Goal: Task Accomplishment & Management: Manage account settings

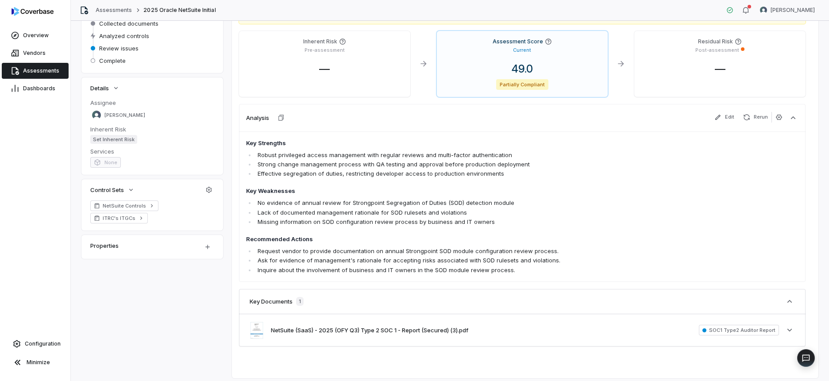
scroll to position [123, 0]
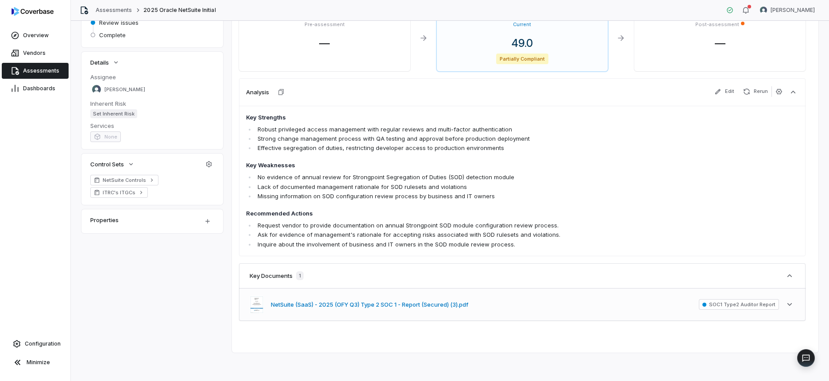
click at [398, 302] on button "NetSuite (SaaS) - 2025 (OFY Q3) Type 2 SOC 1 - Report (Secured) (3).pdf" at bounding box center [369, 305] width 197 height 9
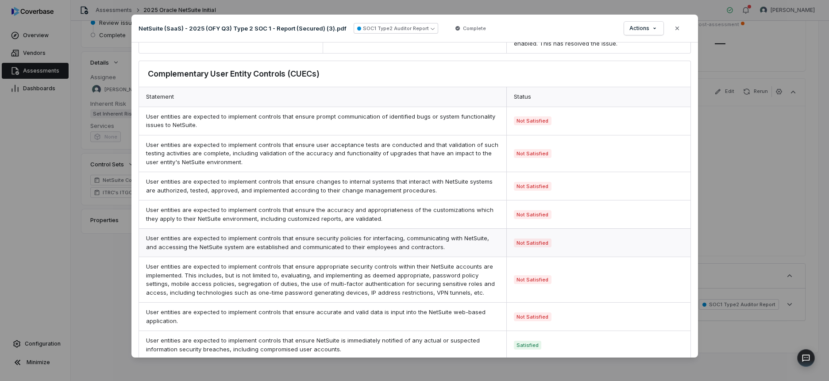
scroll to position [637, 0]
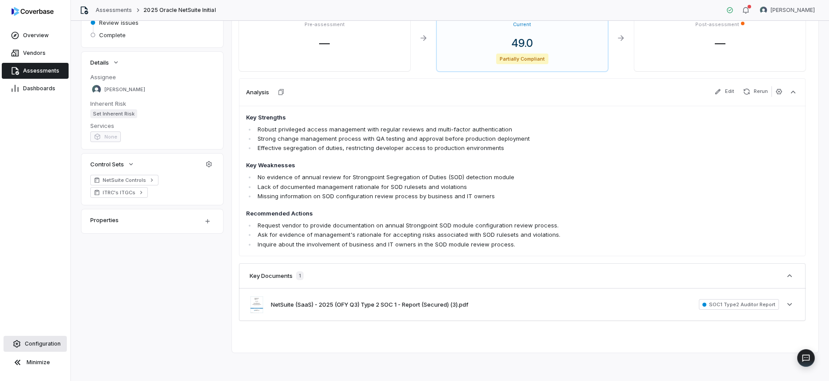
click at [41, 345] on span "Configuration" at bounding box center [43, 343] width 36 height 7
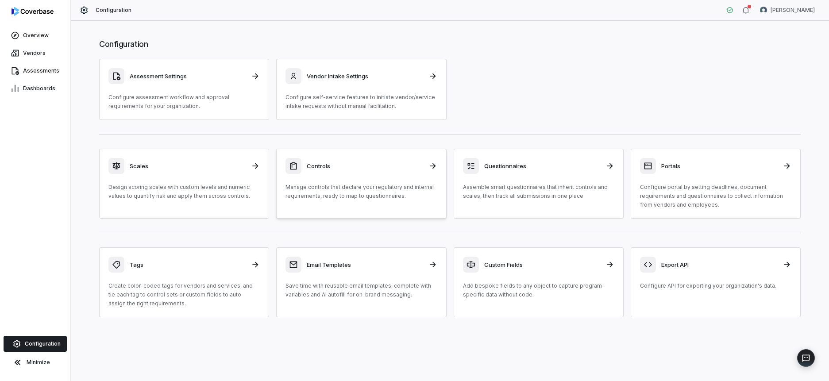
click at [365, 166] on h3 "Controls" at bounding box center [365, 166] width 116 height 8
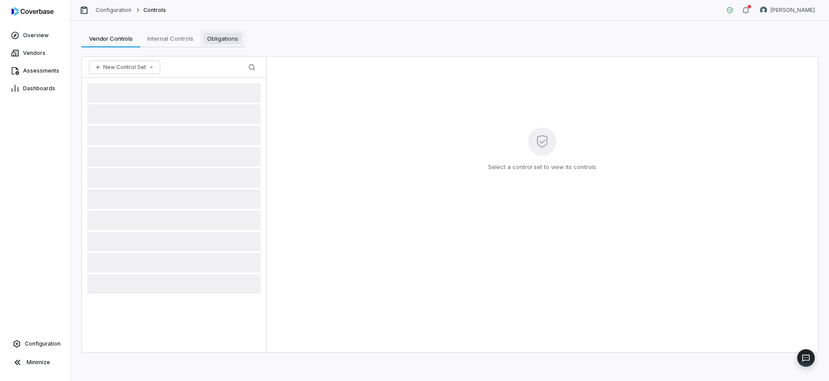
click at [224, 36] on span "Obligations" at bounding box center [223, 39] width 38 height 12
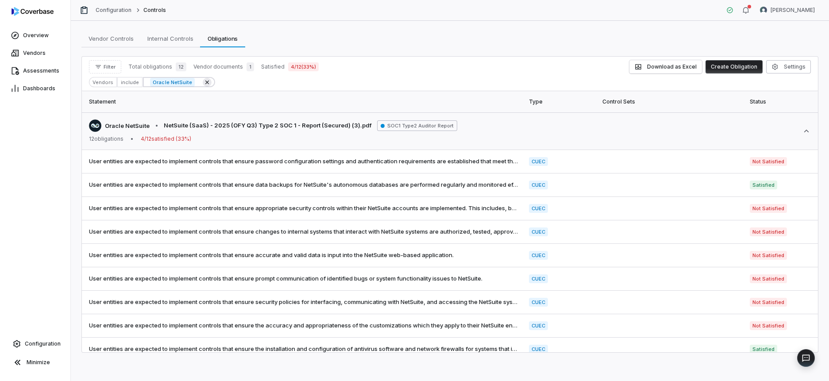
click at [205, 82] on icon at bounding box center [207, 82] width 4 height 4
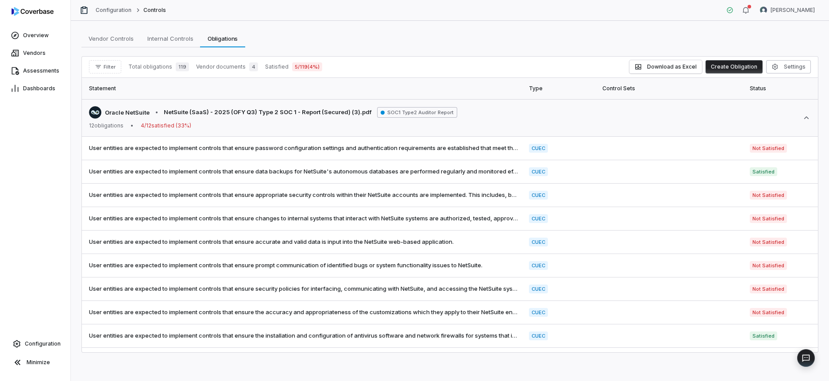
click at [160, 67] on span "Total obligations" at bounding box center [150, 66] width 44 height 7
click at [107, 62] on button "Filter" at bounding box center [105, 66] width 32 height 13
click at [125, 107] on div "Vendors" at bounding box center [135, 107] width 85 height 14
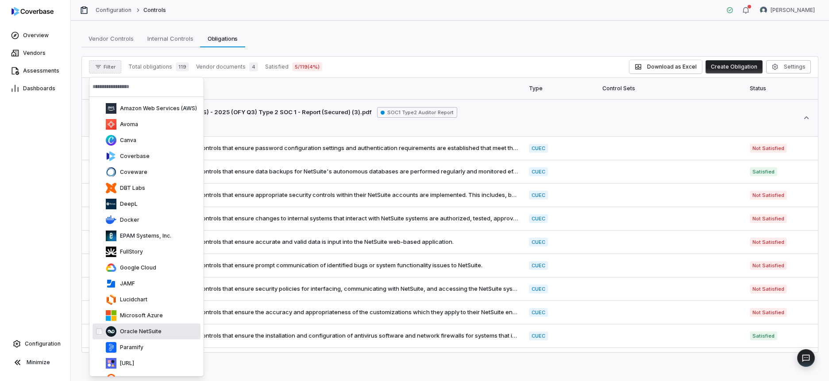
click at [139, 329] on p "Oracle NetSuite" at bounding box center [138, 331] width 45 height 7
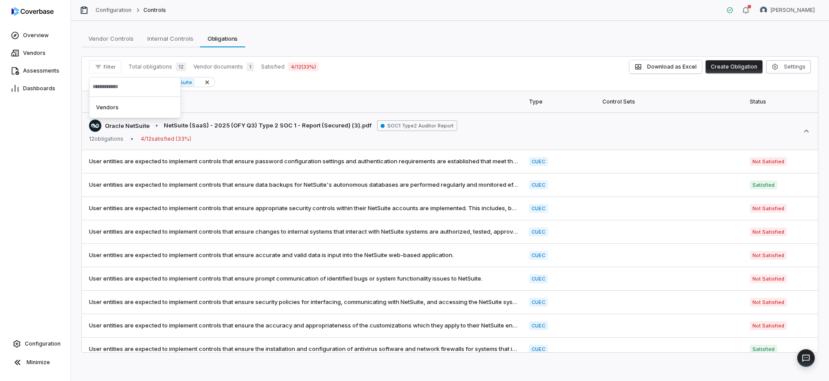
click at [327, 104] on th "Statement" at bounding box center [303, 101] width 442 height 21
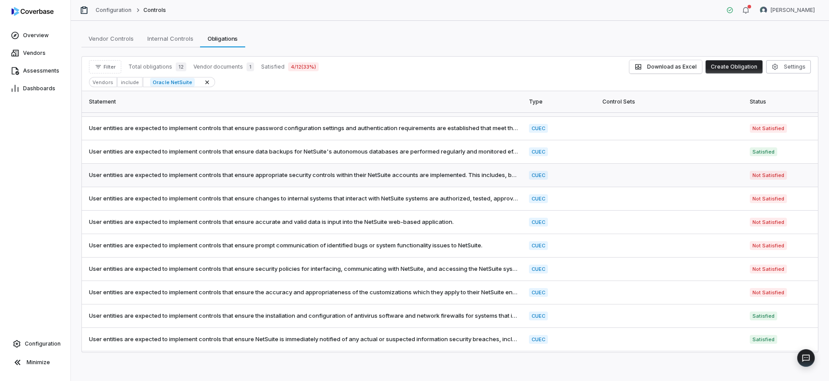
scroll to position [31, 0]
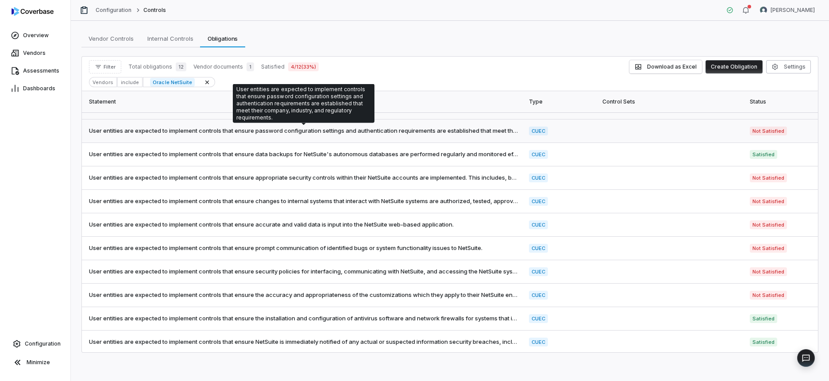
click at [412, 131] on span "User entities are expected to implement controls that ensure password configura…" at bounding box center [303, 131] width 429 height 9
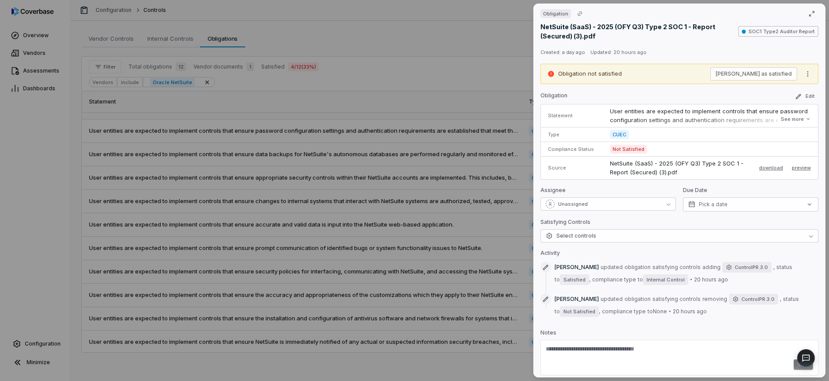
scroll to position [1, 0]
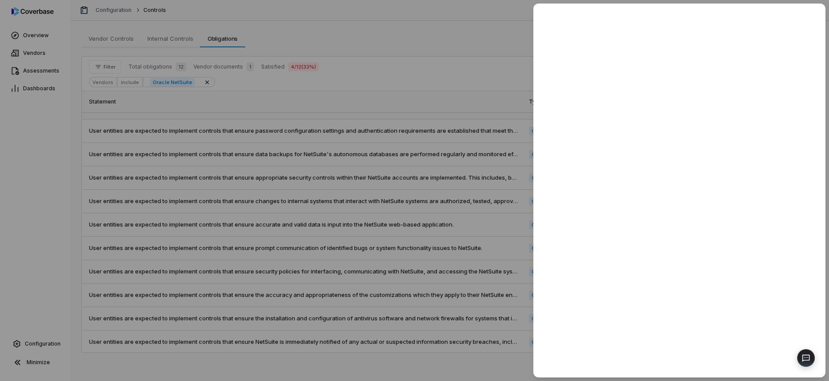
click at [421, 199] on div at bounding box center [414, 190] width 829 height 381
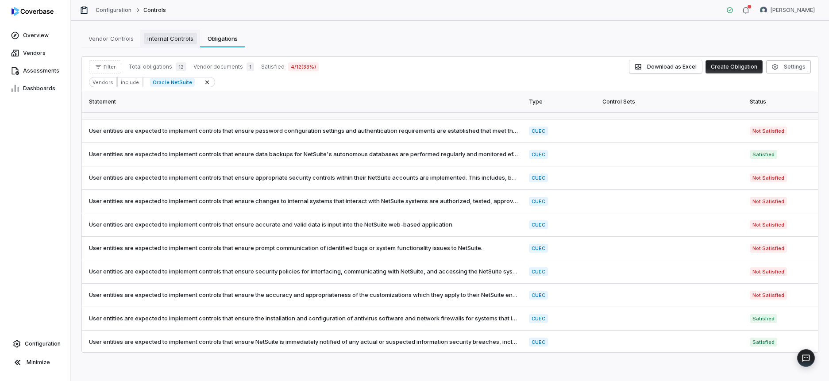
click at [171, 38] on span "Internal Controls" at bounding box center [170, 39] width 53 height 12
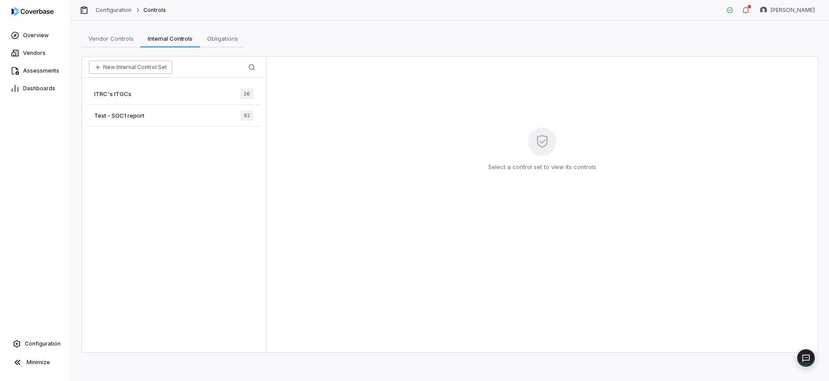
click at [128, 66] on button "New Internal Control Set" at bounding box center [130, 67] width 83 height 13
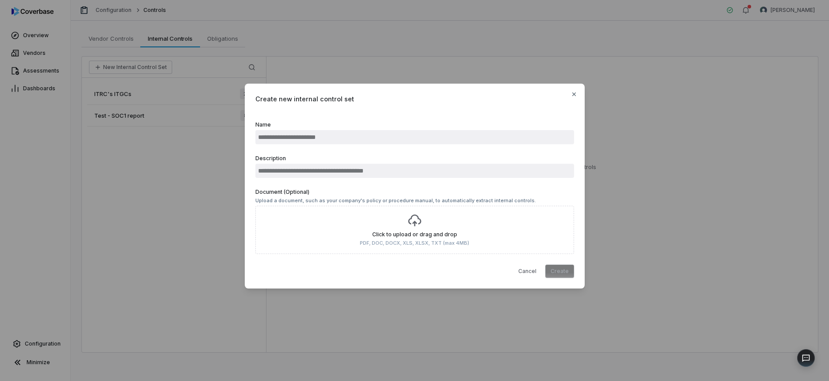
click at [319, 135] on input "Name" at bounding box center [414, 137] width 319 height 14
click at [573, 95] on icon "button" at bounding box center [574, 95] width 4 height 4
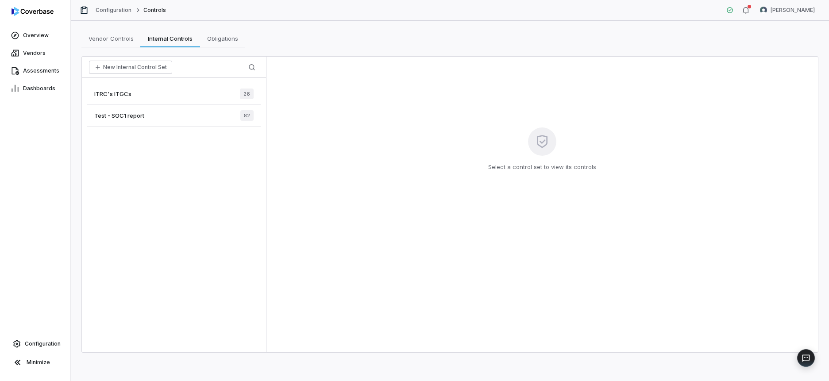
click at [142, 94] on div "ITRC's ITGCs 26" at bounding box center [174, 94] width 174 height 22
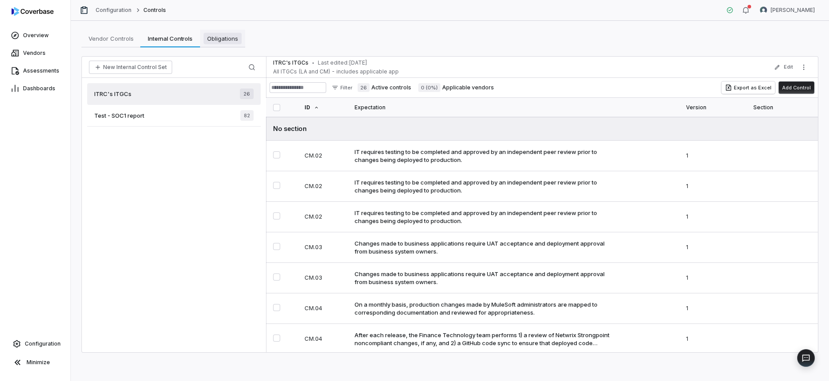
click at [227, 37] on span "Obligations" at bounding box center [223, 39] width 38 height 12
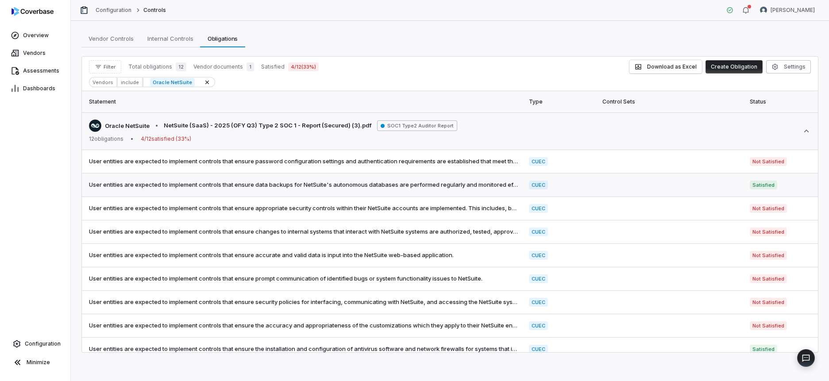
click at [683, 185] on td at bounding box center [670, 185] width 147 height 23
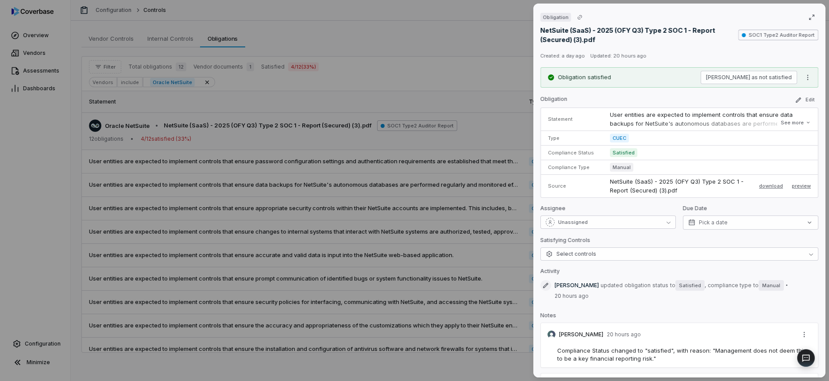
click at [464, 47] on div "Obligation NetSuite (SaaS) - 2025 (OFY Q3) Type 2 SOC 1 - Report (Secured) (3).…" at bounding box center [414, 190] width 829 height 381
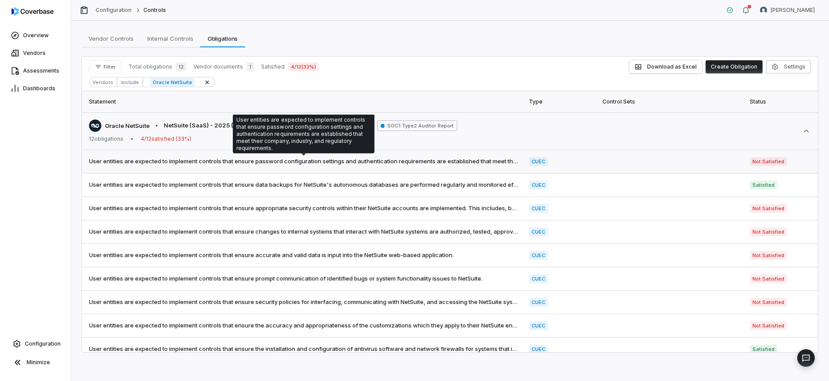
click at [222, 158] on span "User entities are expected to implement controls that ensure password configura…" at bounding box center [303, 161] width 429 height 9
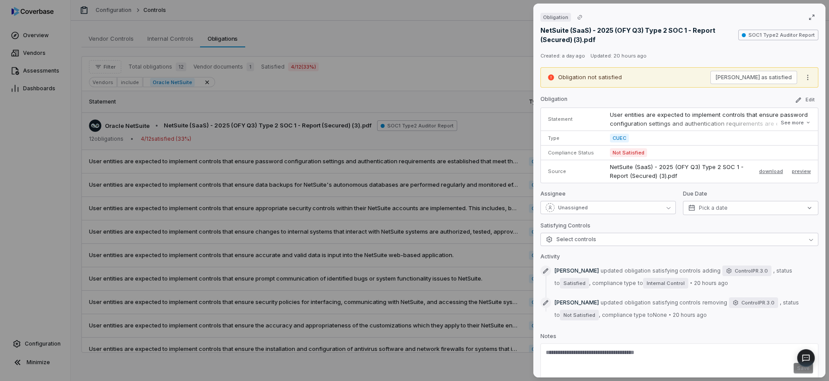
click at [281, 197] on div "Obligation NetSuite (SaaS) - 2025 (OFY Q3) Type 2 SOC 1 - Report (Secured) (3).…" at bounding box center [414, 190] width 829 height 381
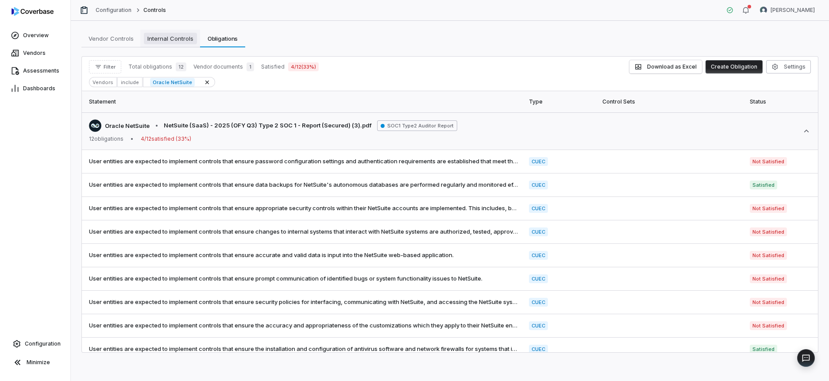
click at [166, 43] on span "Internal Controls" at bounding box center [170, 39] width 53 height 12
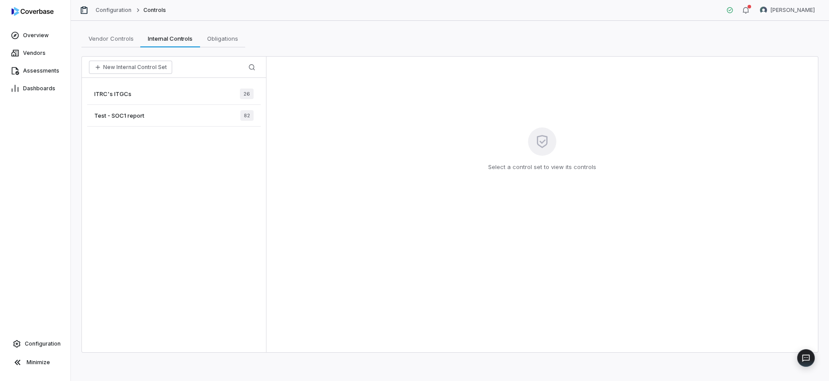
click at [132, 92] on div "ITRC's ITGCs 26" at bounding box center [174, 94] width 174 height 22
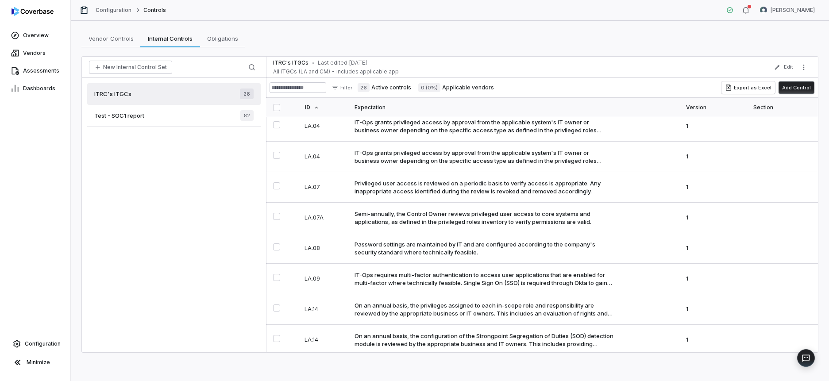
scroll to position [575, 0]
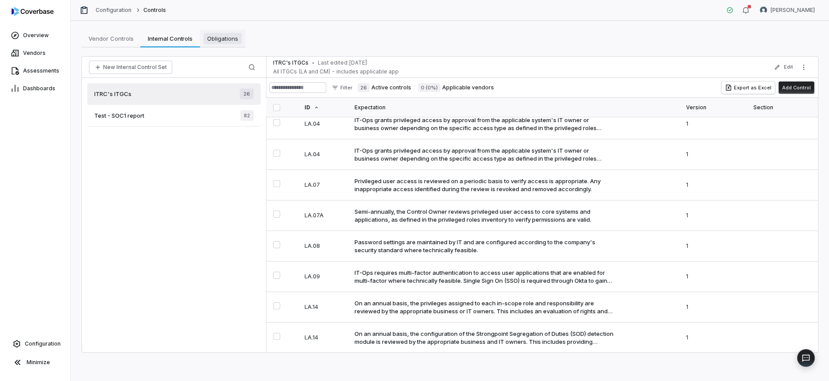
click at [222, 32] on link "Obligations Obligations" at bounding box center [222, 39] width 45 height 18
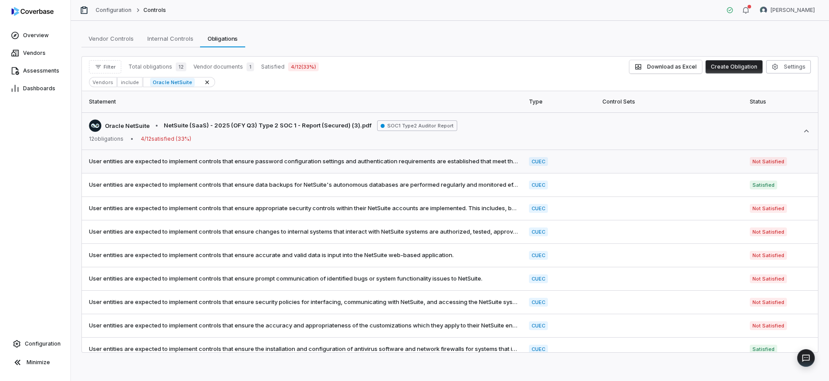
click at [191, 160] on span "User entities are expected to implement controls that ensure password configura…" at bounding box center [303, 161] width 429 height 9
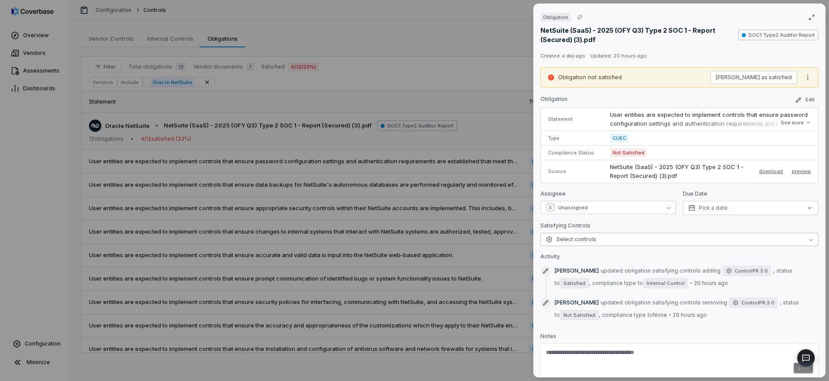
click at [587, 242] on span "Select controls" at bounding box center [571, 239] width 50 height 7
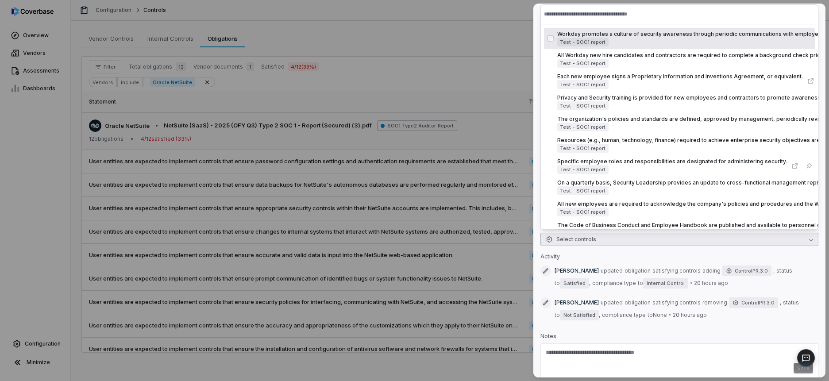
click at [591, 16] on input "text" at bounding box center [679, 13] width 271 height 19
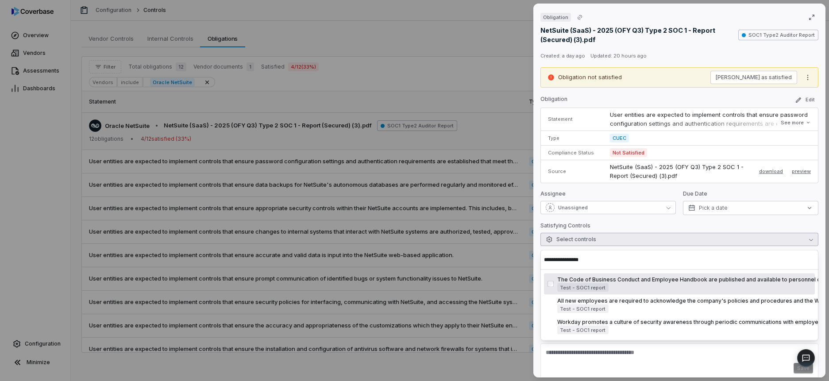
type input "**********"
drag, startPoint x: 603, startPoint y: 261, endPoint x: 537, endPoint y: 259, distance: 66.0
click at [537, 259] on body "Overview Vendors Assessments Dashboards Configuration Minimize Configuration Co…" at bounding box center [414, 190] width 829 height 381
drag, startPoint x: 580, startPoint y: 261, endPoint x: 544, endPoint y: 255, distance: 36.7
click at [544, 255] on div "**********" at bounding box center [679, 260] width 278 height 20
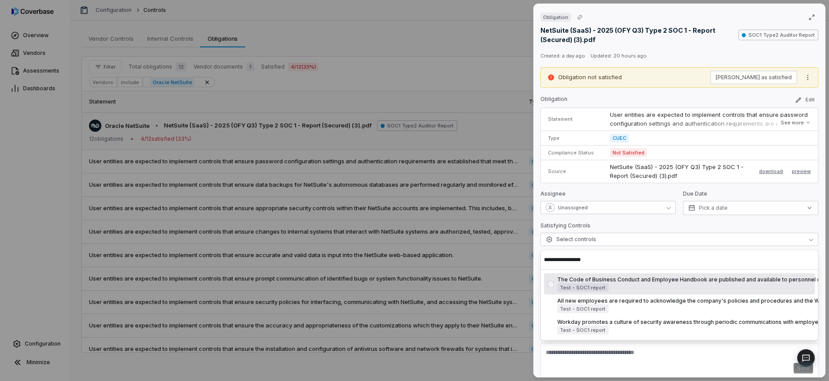
click at [319, 204] on div "Obligation NetSuite (SaaS) - 2025 (OFY Q3) Type 2 SOC 1 - Report (Secured) (3).…" at bounding box center [414, 190] width 829 height 381
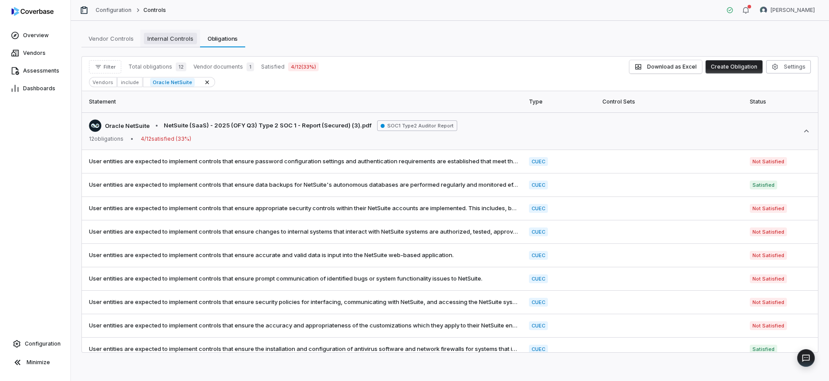
click at [185, 45] on link "Internal Controls Internal Controls" at bounding box center [170, 39] width 60 height 18
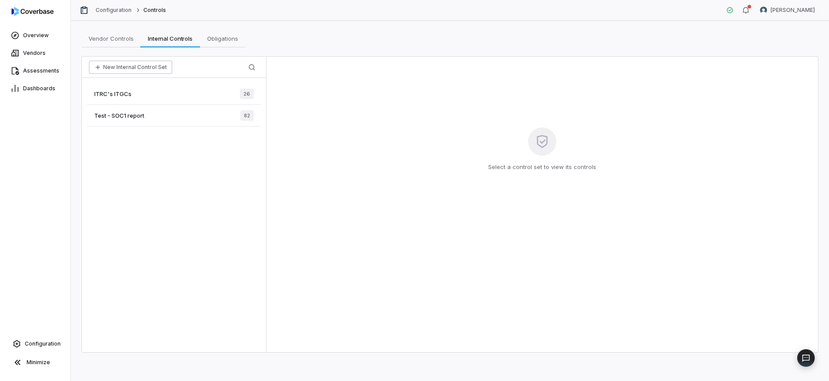
click at [144, 67] on button "New Internal Control Set" at bounding box center [130, 67] width 83 height 13
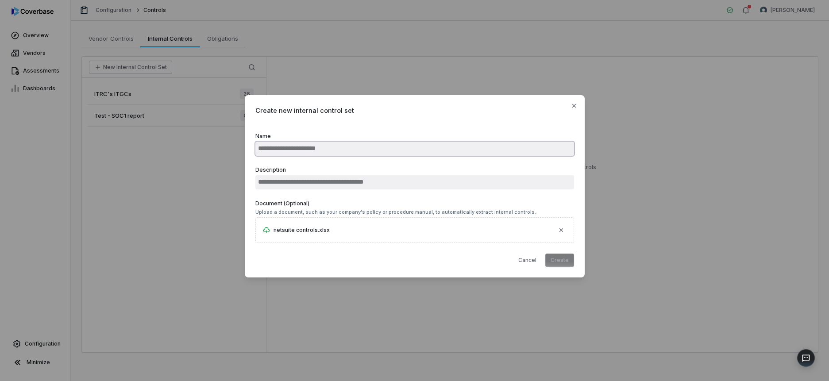
click at [344, 148] on input "Name" at bounding box center [414, 149] width 319 height 14
type input "**********"
click at [564, 261] on button "Create" at bounding box center [559, 260] width 29 height 13
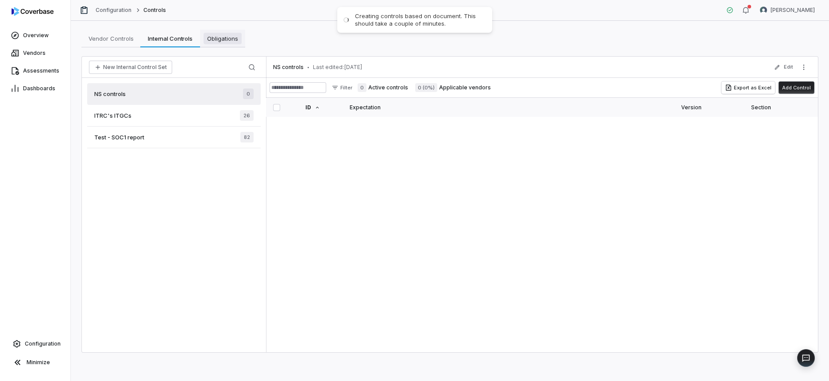
click at [217, 42] on span "Obligations" at bounding box center [223, 39] width 38 height 12
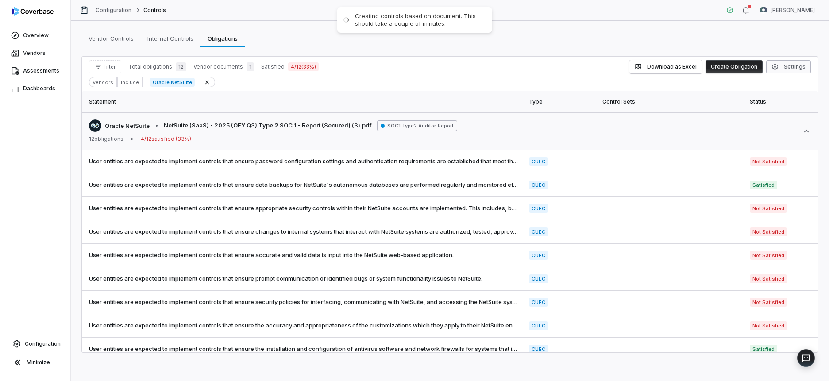
click at [776, 73] on button "Settings" at bounding box center [788, 66] width 45 height 13
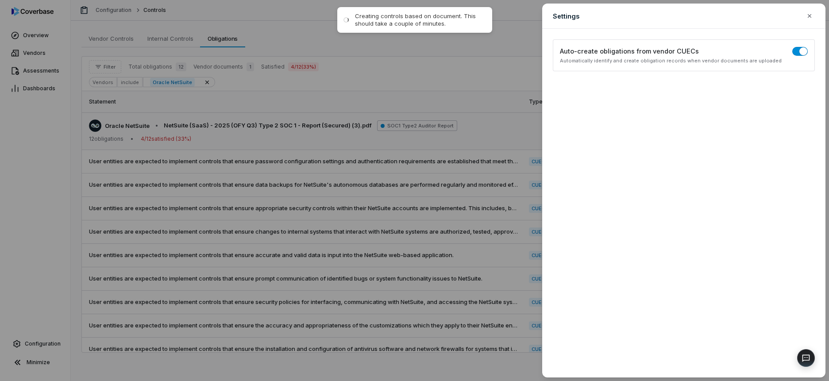
click at [409, 185] on div "Settings Configure obligations display and filtering options Auto-create obliga…" at bounding box center [414, 190] width 829 height 381
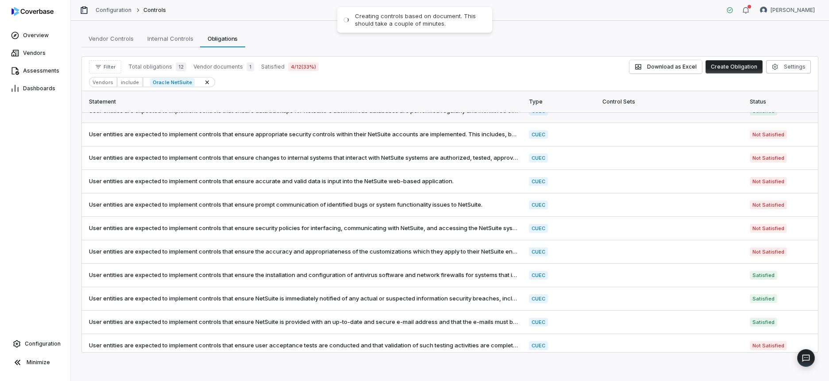
scroll to position [81, 0]
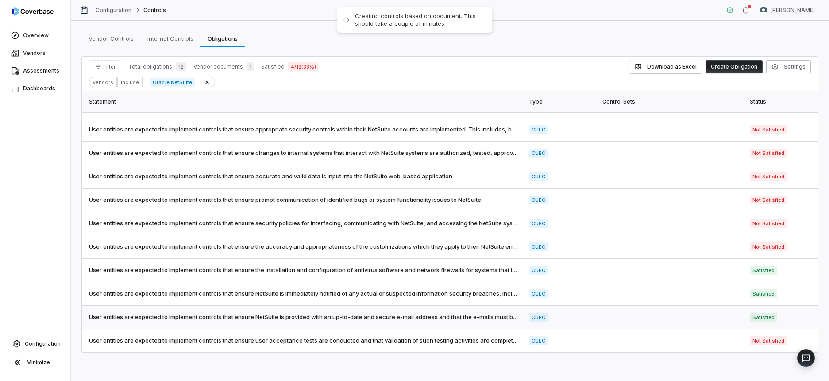
click at [700, 319] on td at bounding box center [670, 317] width 147 height 23
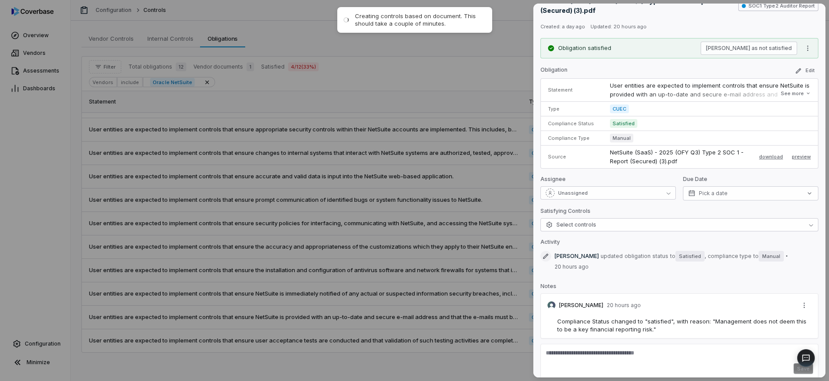
scroll to position [33, 0]
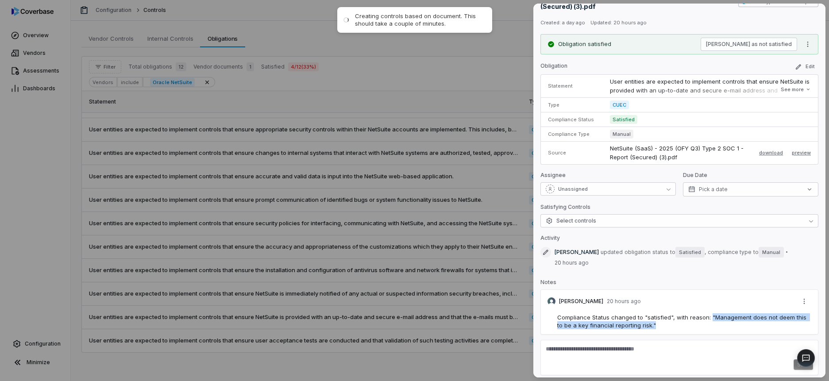
drag, startPoint x: 652, startPoint y: 314, endPoint x: 710, endPoint y: 305, distance: 58.2
click at [710, 313] on div "Compliance Status changed to "satisfied", with reason: "Management does not dee…" at bounding box center [685, 321] width 256 height 16
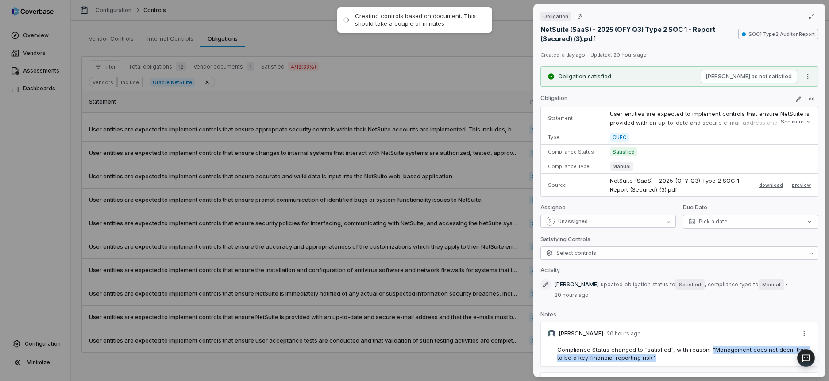
scroll to position [0, 0]
click at [632, 152] on span "Satisfied" at bounding box center [623, 151] width 27 height 9
click at [464, 157] on div "Obligation NetSuite (SaaS) - 2025 (OFY Q3) Type 2 SOC 1 - Report (Secured) (3).…" at bounding box center [414, 190] width 829 height 381
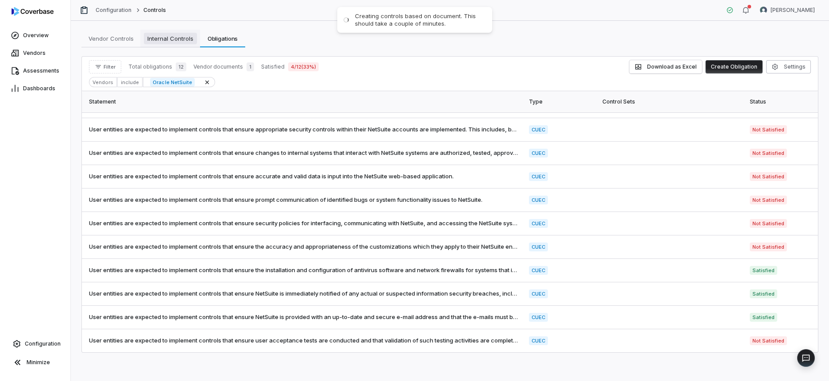
click at [175, 36] on span "Internal Controls" at bounding box center [170, 39] width 53 height 12
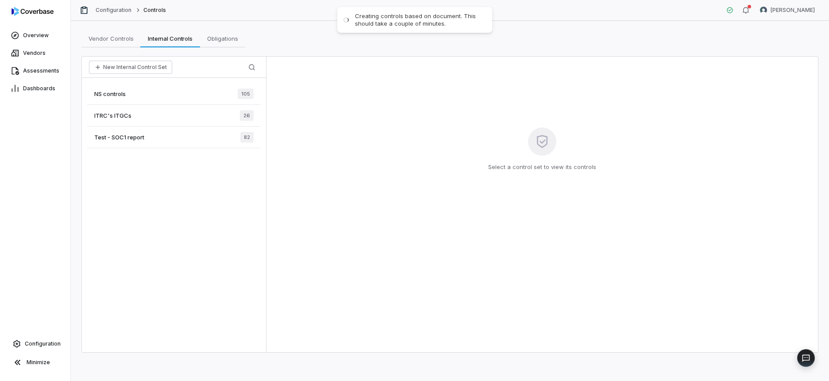
click at [157, 92] on div "NS controls 105" at bounding box center [174, 94] width 174 height 22
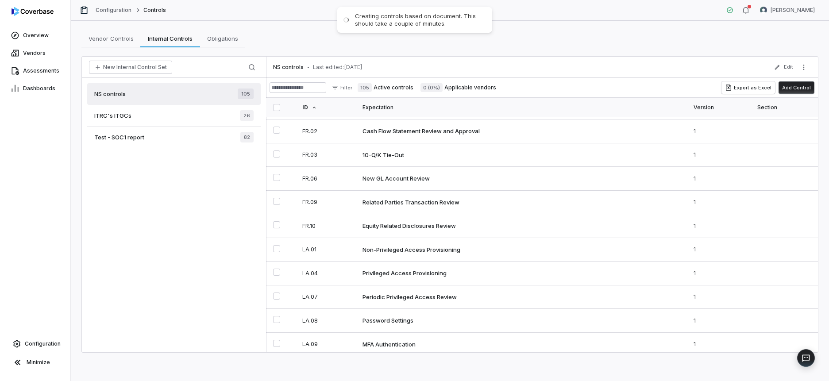
scroll to position [1284, 0]
click at [224, 38] on span "Obligations" at bounding box center [223, 39] width 38 height 12
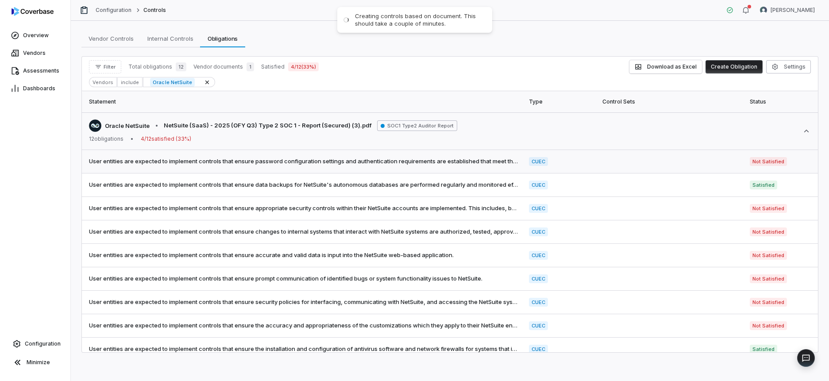
click at [415, 167] on td "User entities are expected to implement controls that ensure password configura…" at bounding box center [303, 161] width 442 height 23
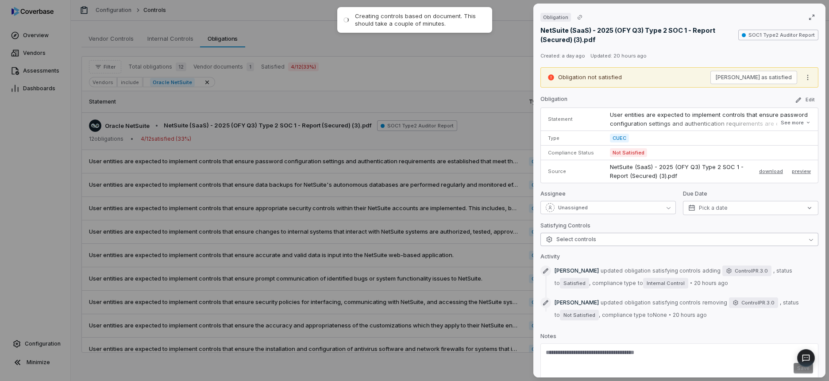
click at [593, 237] on span "Select controls" at bounding box center [571, 239] width 50 height 7
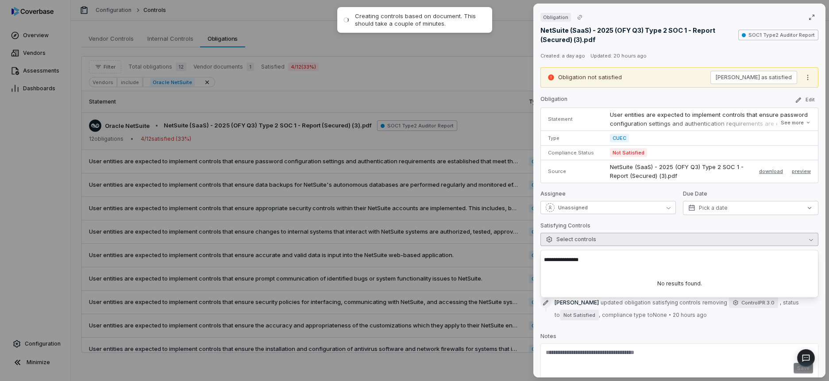
type input "**********"
click at [613, 259] on input "**********" at bounding box center [679, 259] width 271 height 19
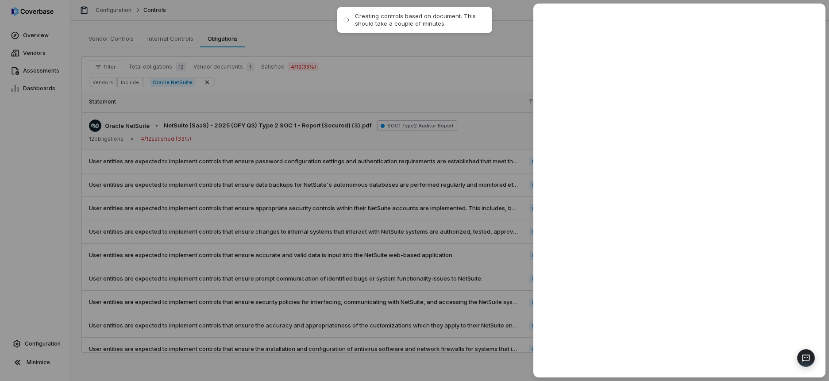
click at [279, 164] on div at bounding box center [414, 190] width 829 height 381
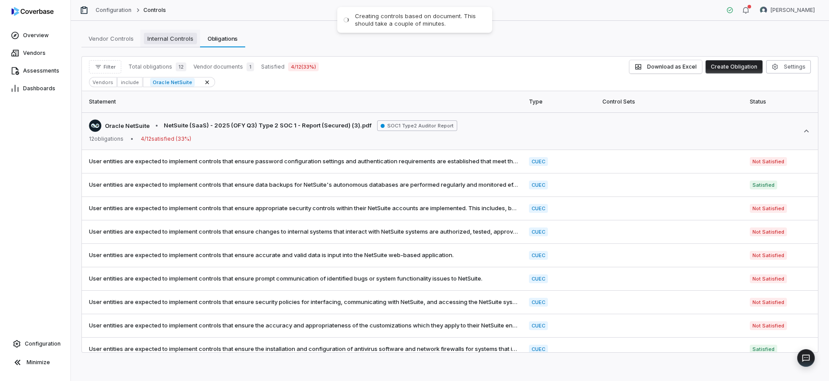
click at [175, 31] on link "Internal Controls Internal Controls" at bounding box center [170, 39] width 60 height 18
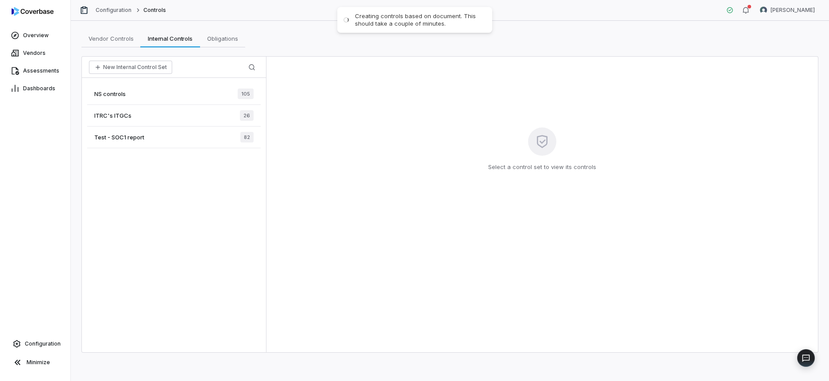
click at [166, 95] on div "NS controls 105" at bounding box center [174, 94] width 174 height 22
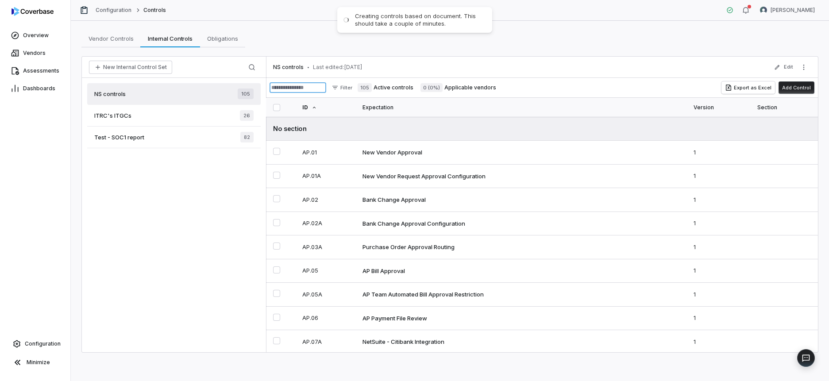
click at [304, 87] on input at bounding box center [298, 87] width 57 height 11
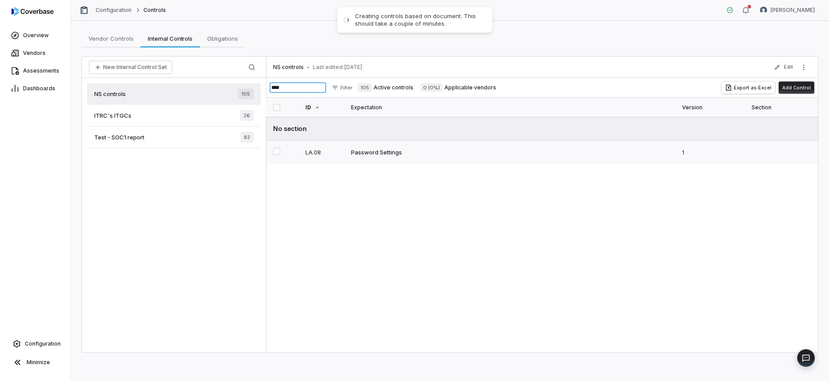
type input "****"
click at [378, 152] on div "Password Settings" at bounding box center [376, 152] width 51 height 8
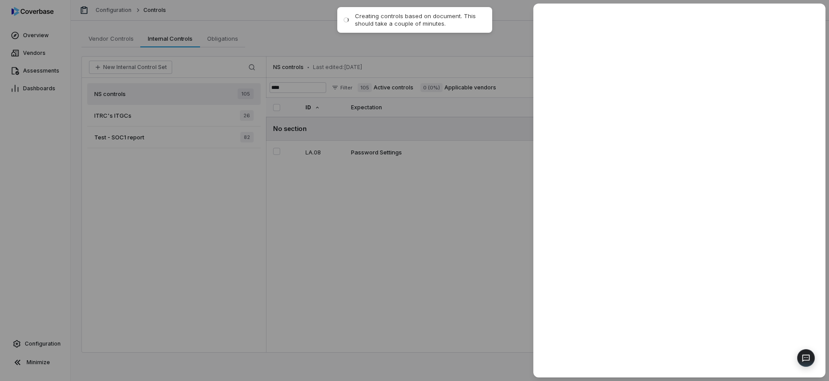
click at [454, 150] on div at bounding box center [414, 190] width 829 height 381
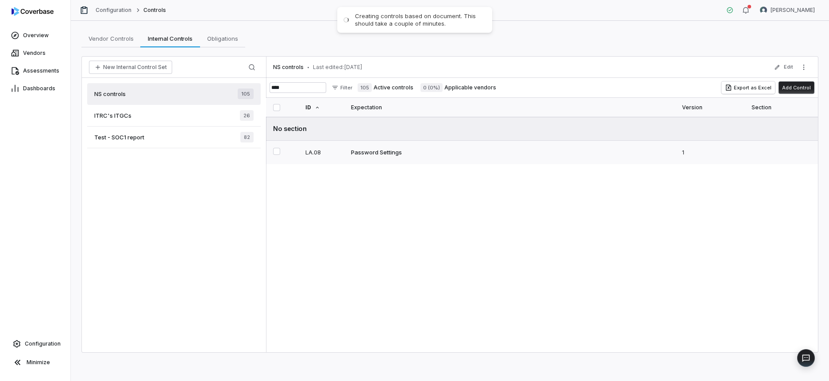
click at [385, 152] on div "Password Settings" at bounding box center [376, 152] width 51 height 8
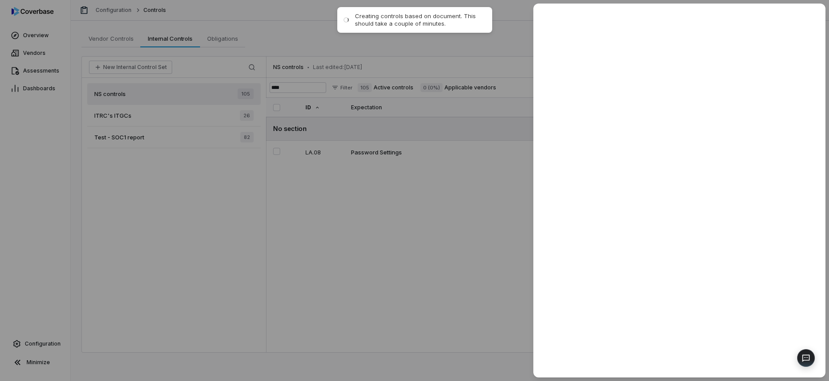
click at [423, 214] on div at bounding box center [414, 190] width 829 height 381
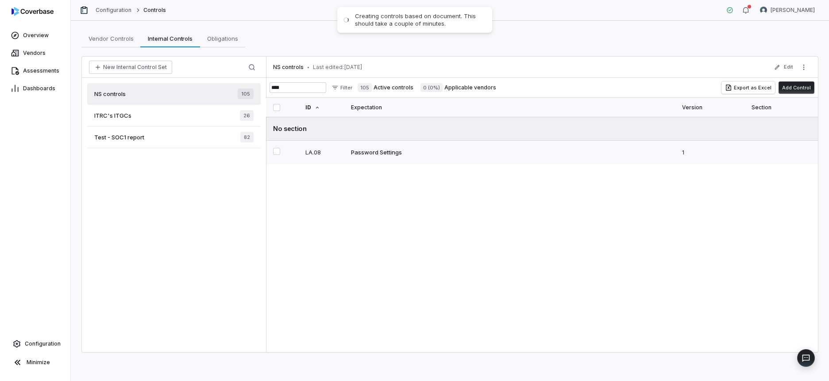
click at [370, 158] on td "Password Settings" at bounding box center [511, 152] width 331 height 23
type textarea "*"
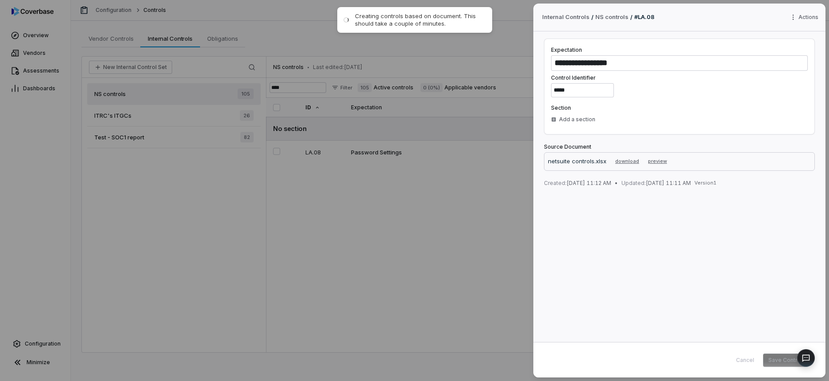
click at [371, 229] on div "**********" at bounding box center [414, 190] width 829 height 381
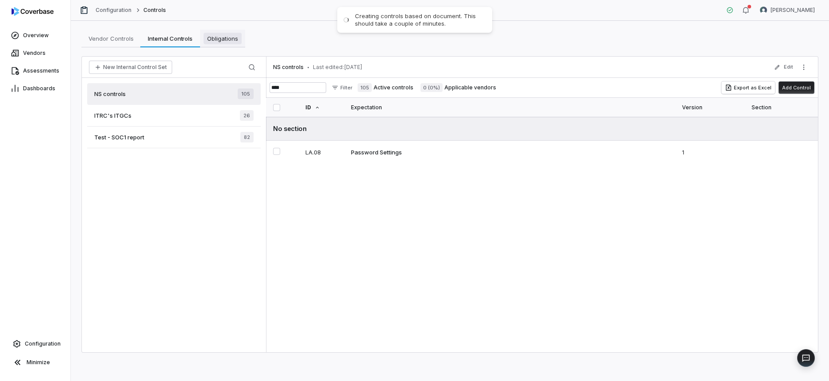
click at [212, 33] on span "Obligations" at bounding box center [223, 39] width 38 height 12
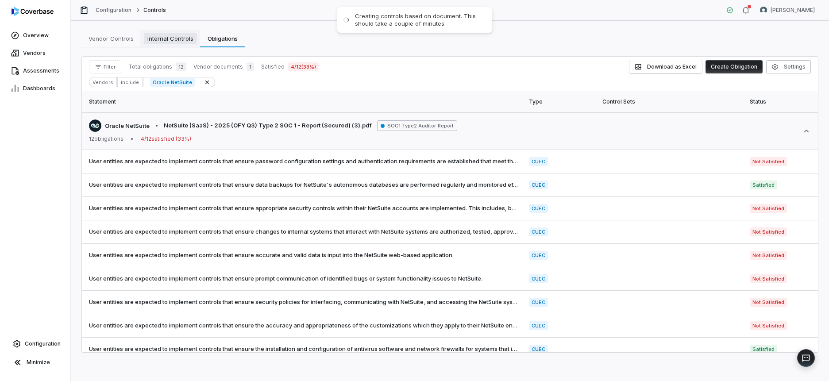
click at [182, 35] on span "Internal Controls" at bounding box center [170, 39] width 53 height 12
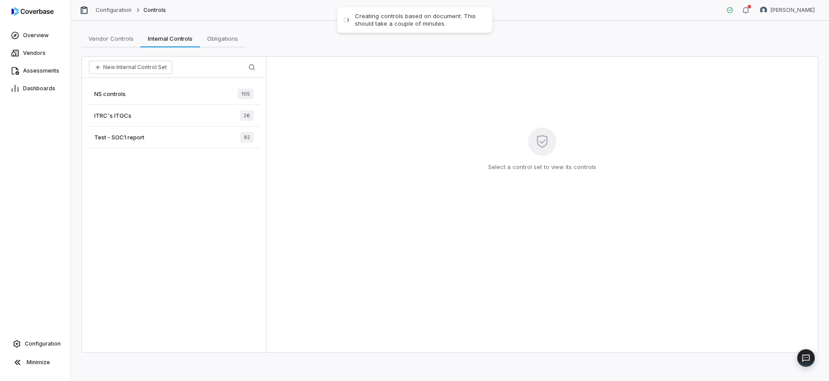
click at [166, 93] on div "NS controls 105" at bounding box center [174, 94] width 174 height 22
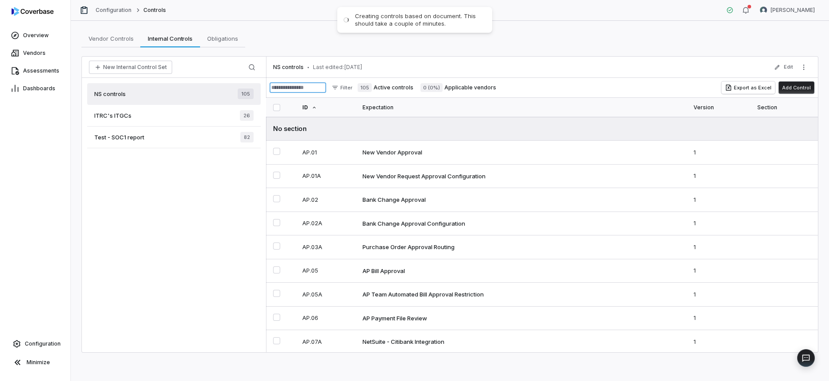
click at [301, 82] on input at bounding box center [298, 87] width 57 height 11
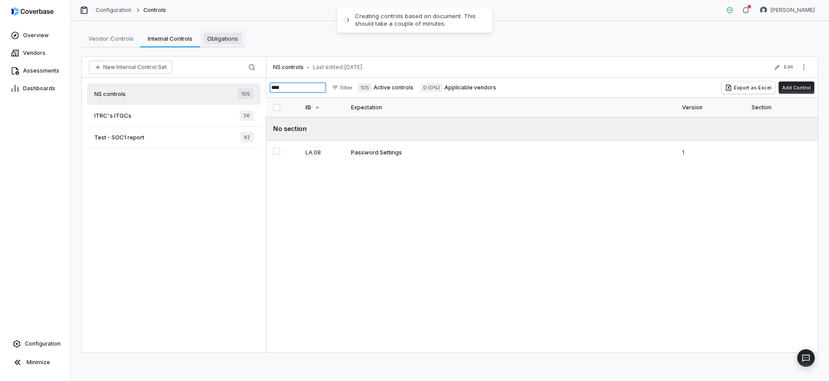
type input "****"
click at [210, 34] on span "Obligations" at bounding box center [223, 39] width 38 height 12
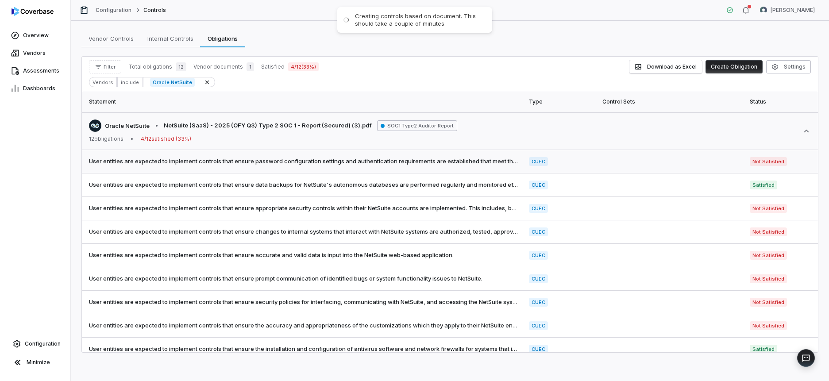
click at [415, 161] on span "User entities are expected to implement controls that ensure password configura…" at bounding box center [303, 161] width 429 height 9
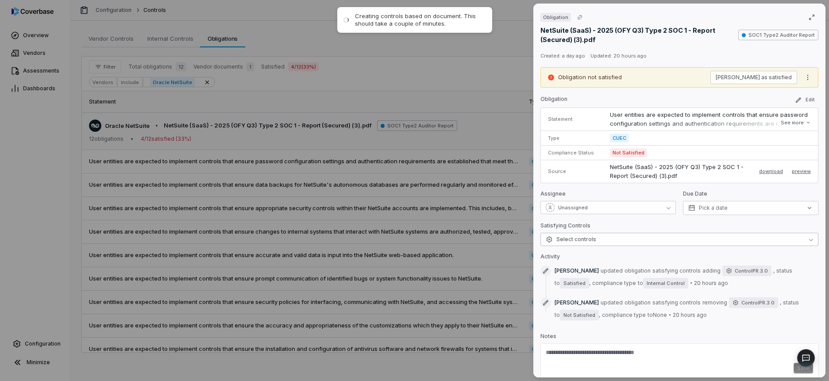
click at [628, 241] on button "Select controls" at bounding box center [679, 239] width 278 height 13
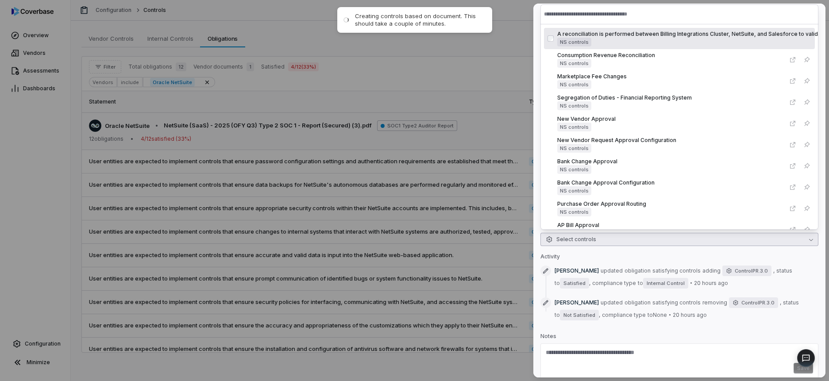
click at [587, 15] on input "text" at bounding box center [679, 13] width 271 height 19
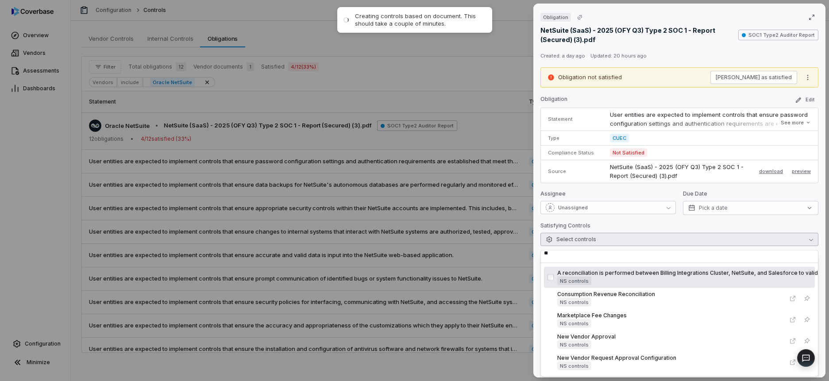
type input "*"
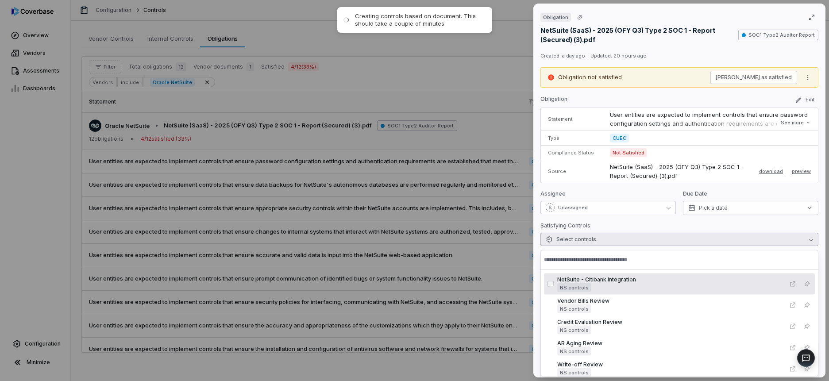
click at [312, 223] on div "Obligation NetSuite (SaaS) - 2025 (OFY Q3) Type 2 SOC 1 - Report (Secured) (3).…" at bounding box center [414, 190] width 829 height 381
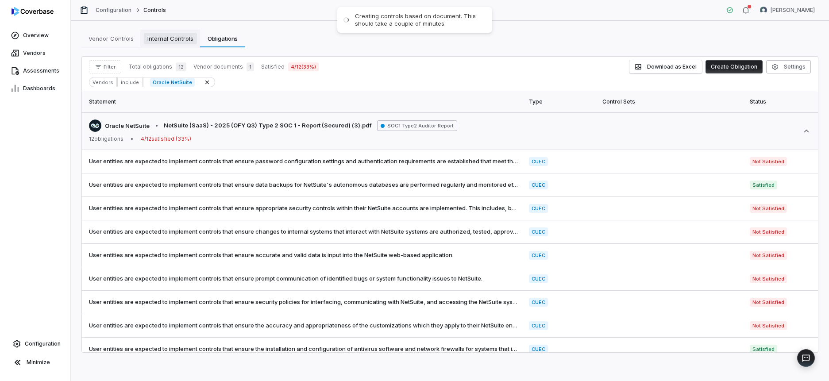
click at [184, 40] on span "Internal Controls" at bounding box center [170, 39] width 53 height 12
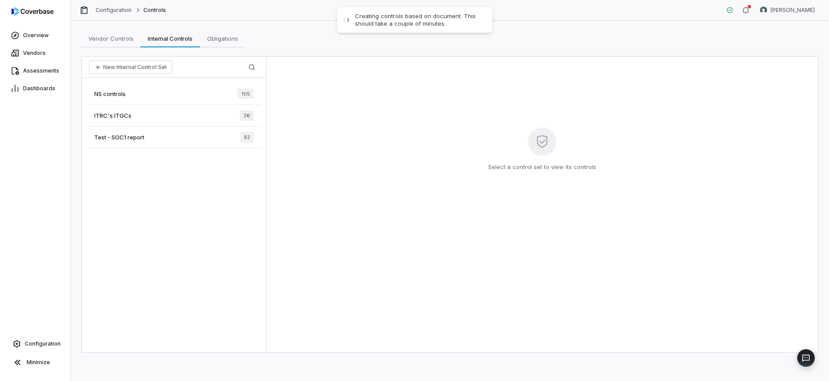
click at [148, 119] on div "ITRC's ITGCs 26" at bounding box center [174, 116] width 174 height 22
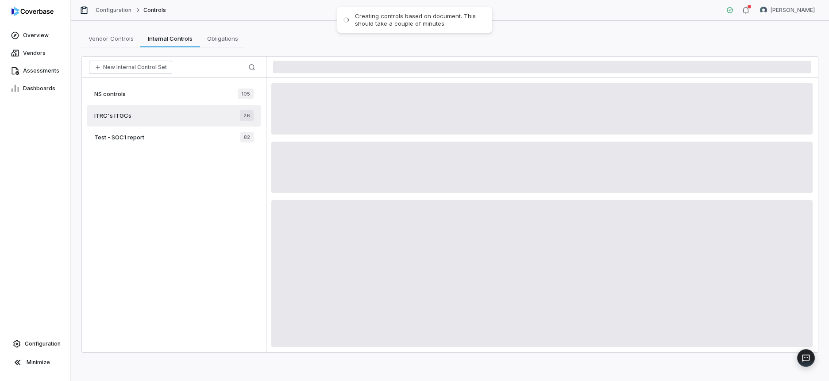
click at [188, 114] on div "ITRC's ITGCs 26" at bounding box center [174, 116] width 174 height 22
click at [174, 96] on div "NS controls 105" at bounding box center [174, 94] width 174 height 22
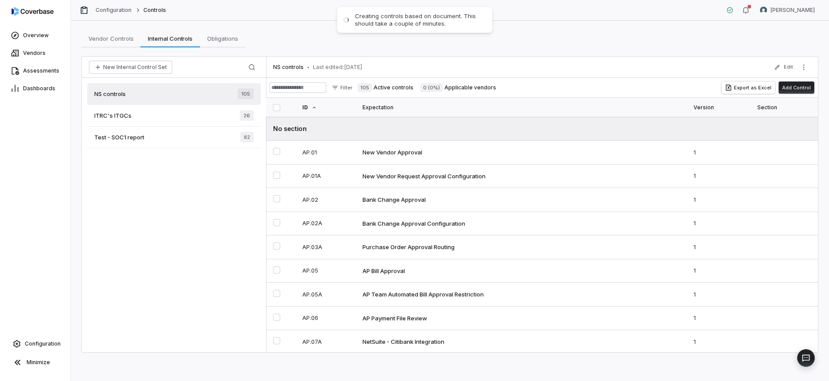
click at [159, 113] on div "ITRC's ITGCs 26" at bounding box center [174, 116] width 174 height 22
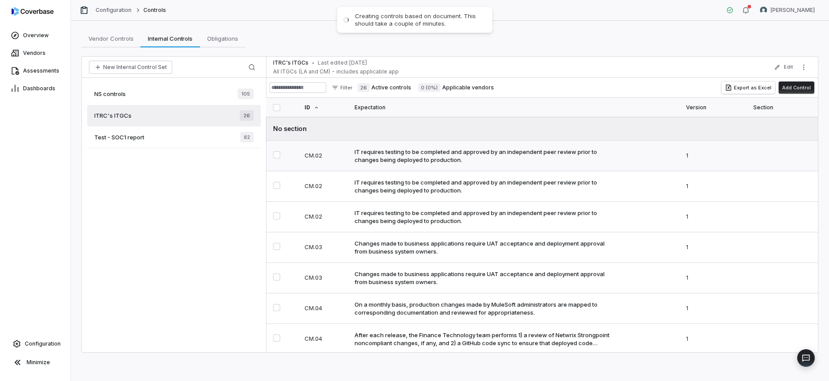
click at [399, 161] on div "IT requires testing to be completed and approved by an independent peer review …" at bounding box center [484, 156] width 259 height 16
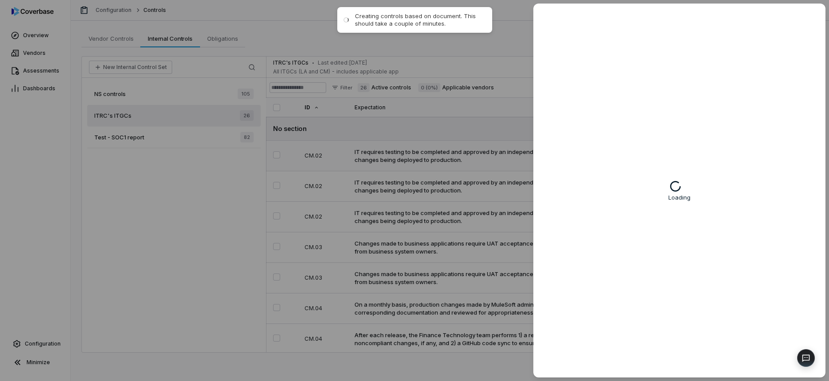
type textarea "*"
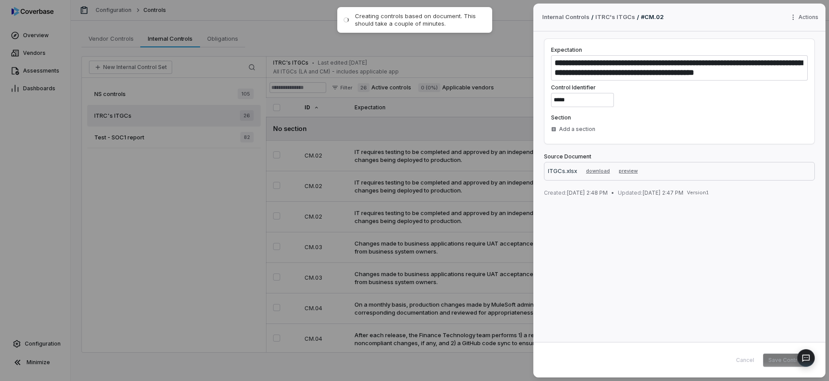
click at [424, 154] on div "**********" at bounding box center [414, 190] width 829 height 381
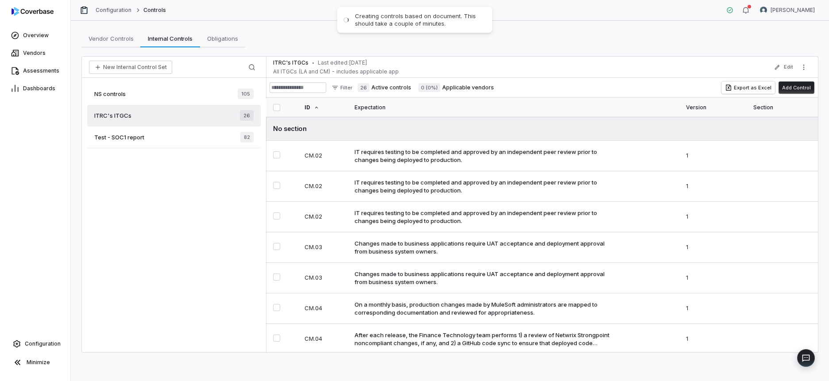
click at [229, 96] on div "NS controls 105" at bounding box center [174, 94] width 174 height 22
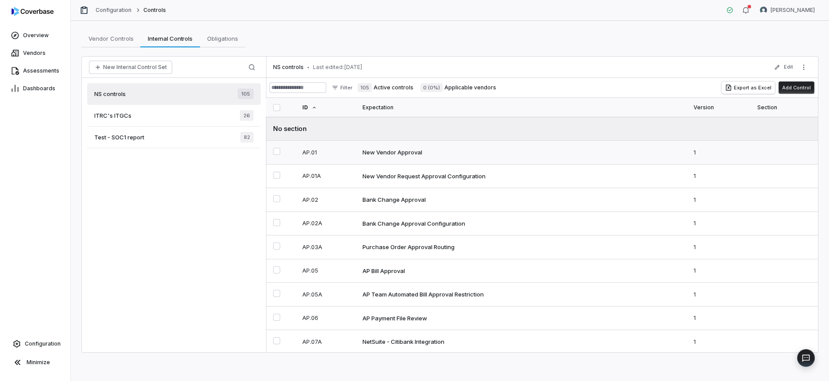
click at [398, 152] on div "New Vendor Approval" at bounding box center [393, 152] width 60 height 8
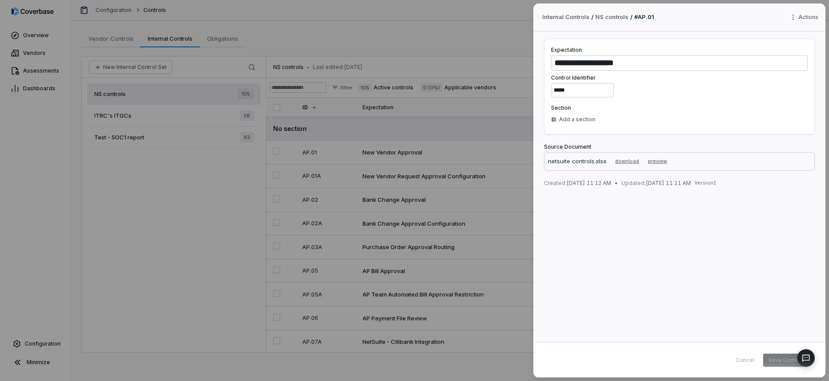
click at [436, 138] on div "**********" at bounding box center [414, 190] width 829 height 381
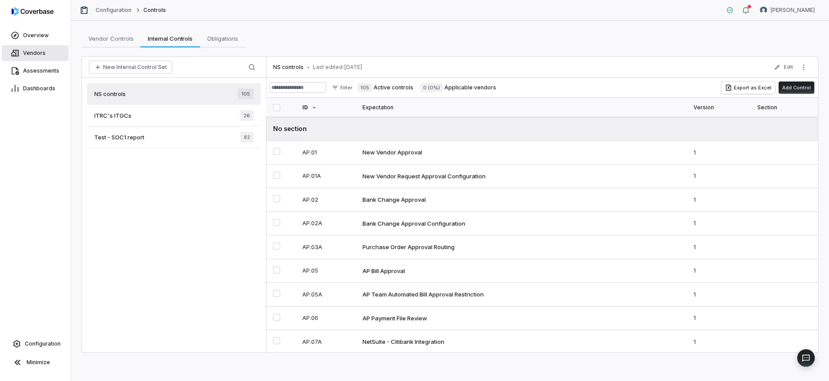
click at [36, 50] on span "Vendors" at bounding box center [34, 53] width 23 height 7
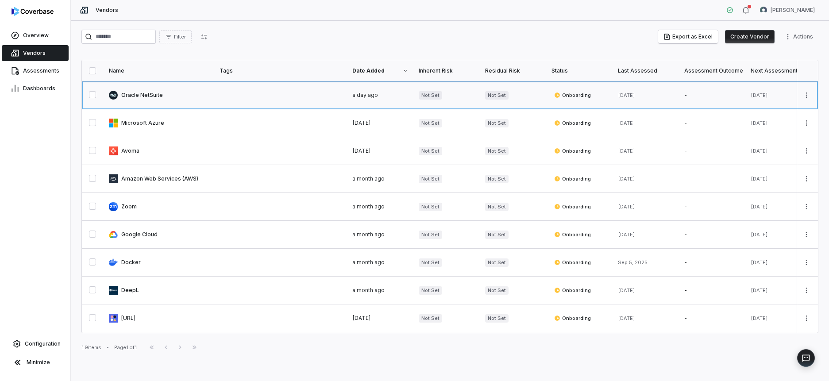
click at [194, 102] on link at bounding box center [159, 94] width 111 height 27
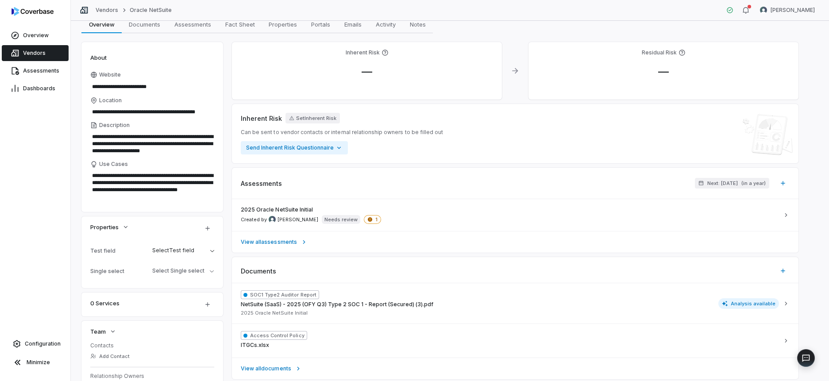
scroll to position [40, 0]
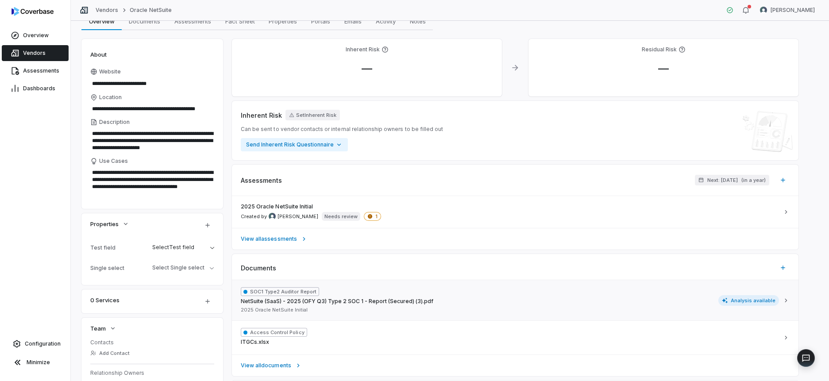
click at [385, 309] on div "SOC1 Type2 Auditor Report NetSuite (SaaS) - 2025 (OFY Q3) Type 2 SOC 1 - Report…" at bounding box center [337, 300] width 193 height 26
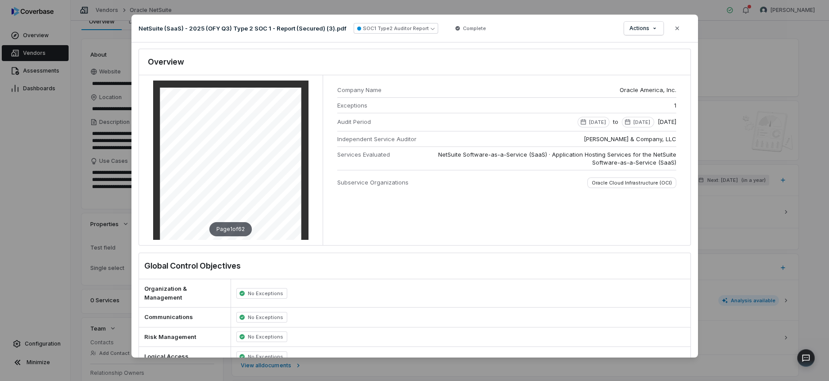
scroll to position [0, 0]
type textarea "*"
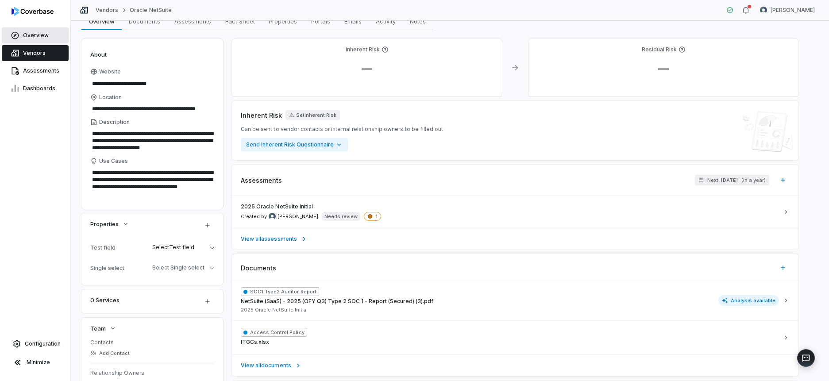
click at [36, 36] on span "Overview" at bounding box center [36, 35] width 26 height 7
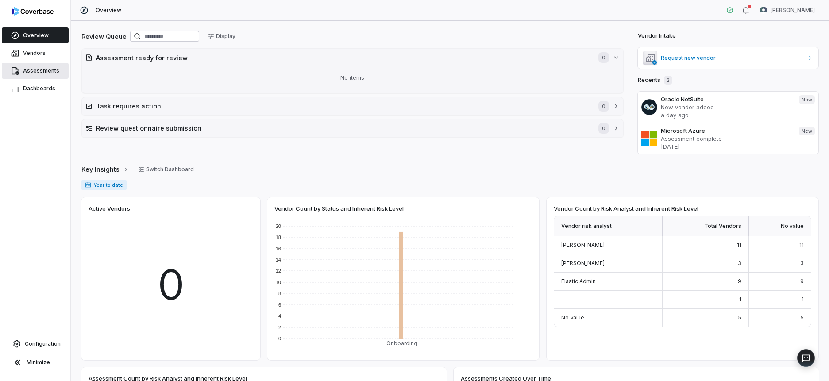
click at [37, 67] on span "Assessments" at bounding box center [41, 70] width 36 height 7
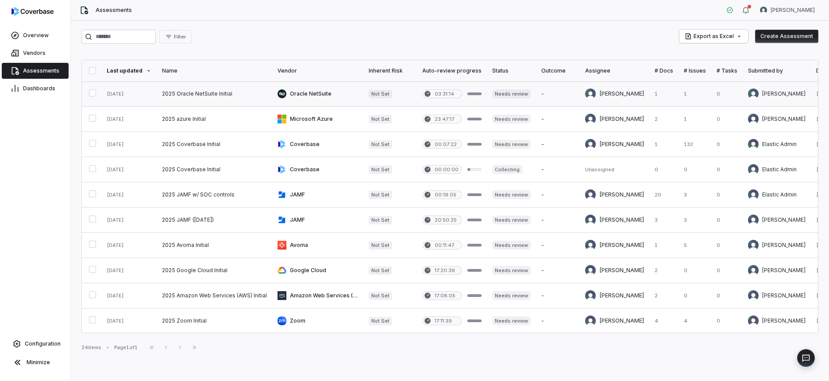
click at [199, 96] on link at bounding box center [215, 93] width 116 height 25
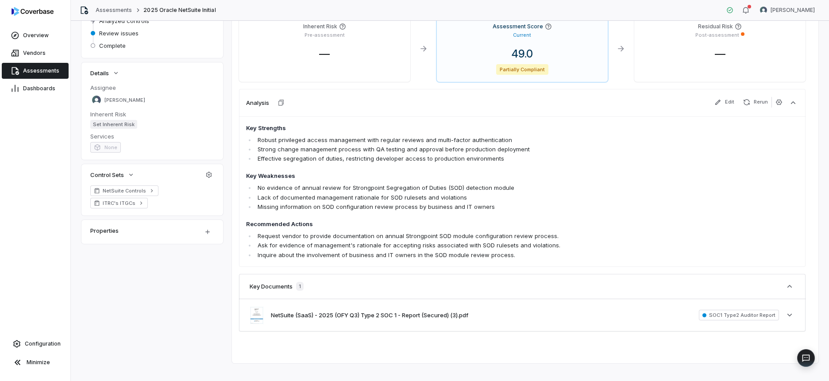
scroll to position [123, 0]
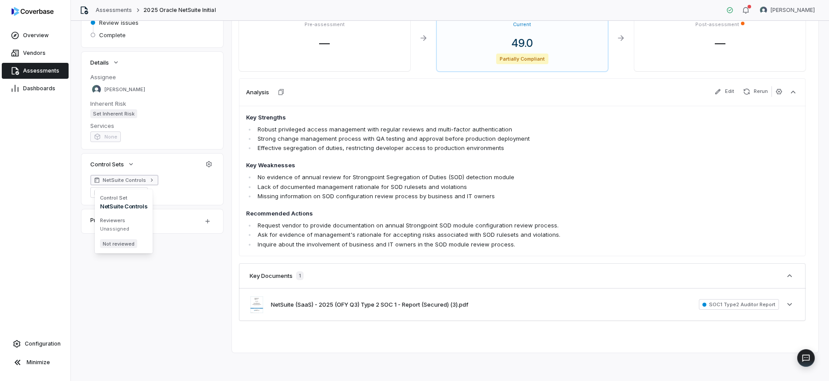
click at [144, 178] on link "NetSuite Controls" at bounding box center [124, 180] width 68 height 11
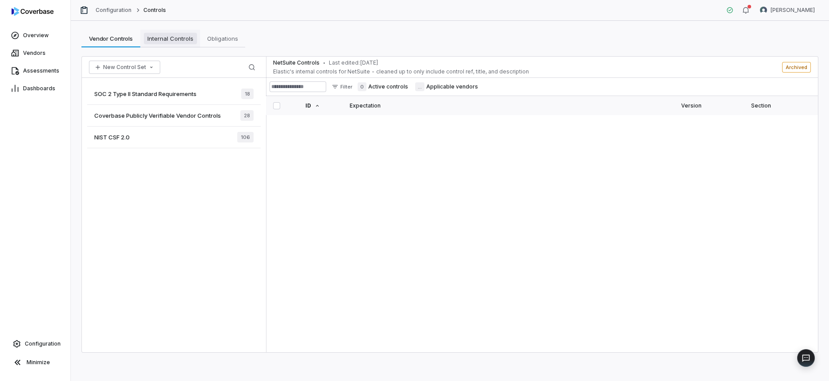
click at [178, 37] on span "Internal Controls" at bounding box center [170, 39] width 53 height 12
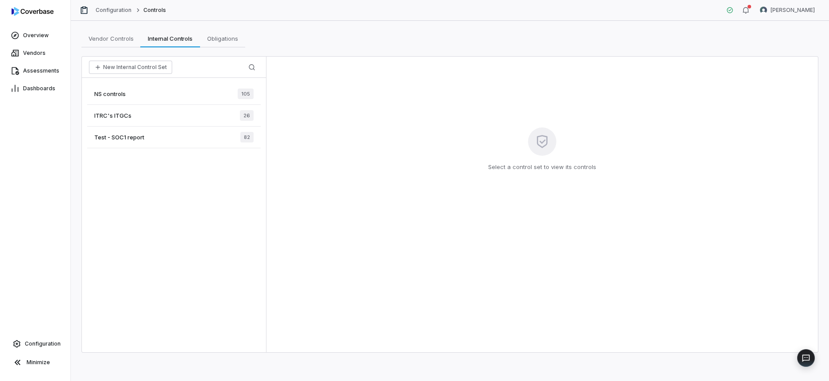
click at [165, 86] on div "NS controls 105" at bounding box center [174, 94] width 174 height 22
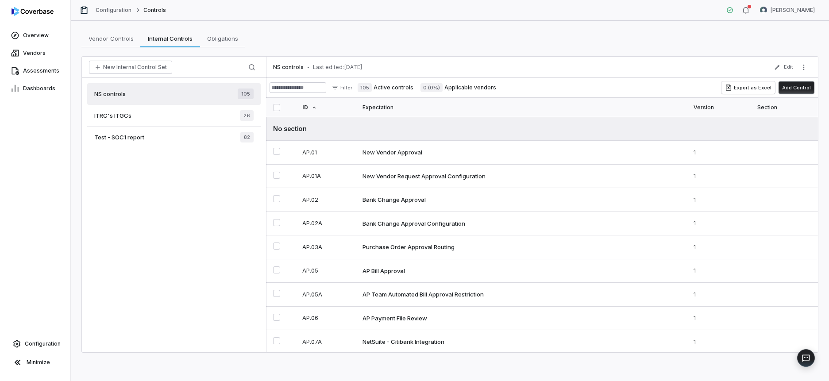
click at [188, 116] on div "ITRC's ITGCs 26" at bounding box center [174, 116] width 174 height 22
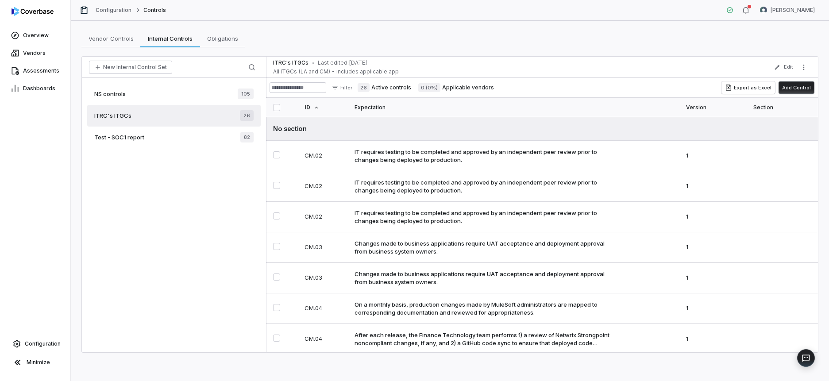
click at [128, 91] on div "NS controls 105" at bounding box center [174, 94] width 174 height 22
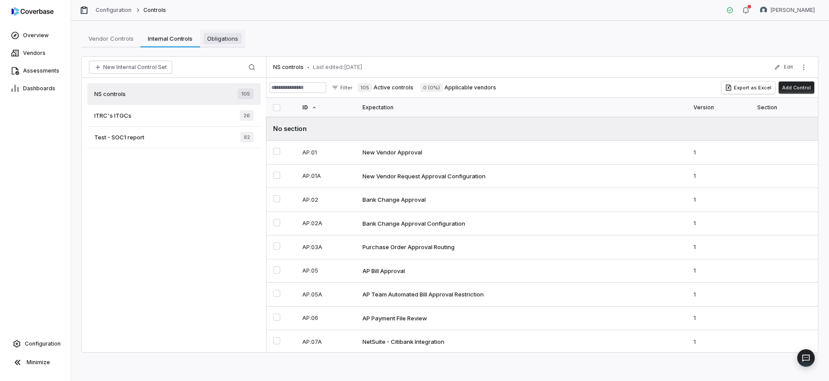
click at [214, 41] on span "Obligations" at bounding box center [223, 39] width 38 height 12
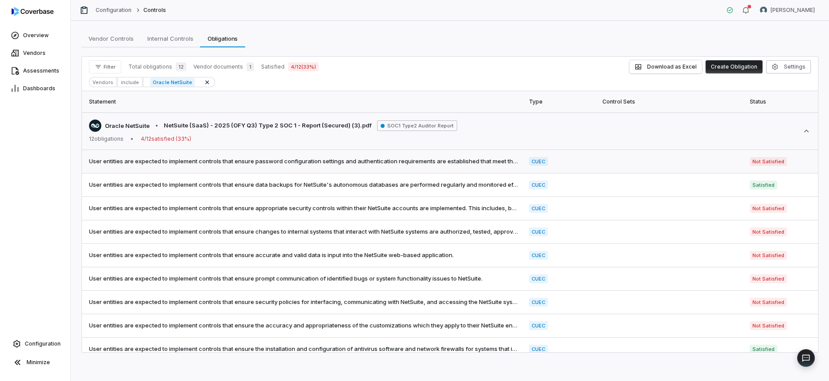
click at [441, 158] on span "User entities are expected to implement controls that ensure password configura…" at bounding box center [303, 161] width 429 height 9
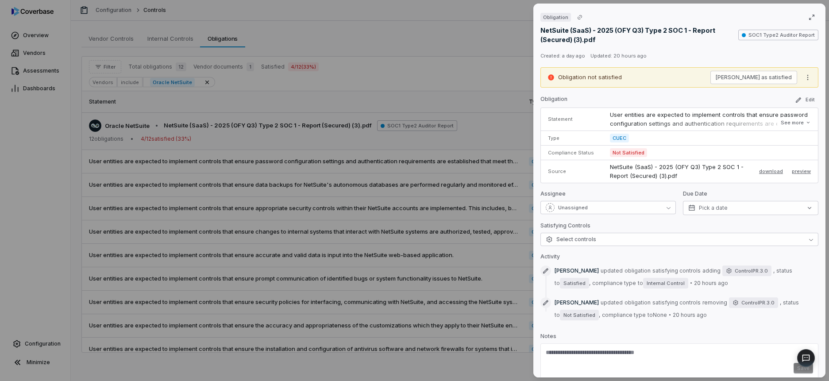
click at [429, 181] on div "Obligation NetSuite (SaaS) - 2025 (OFY Q3) Type 2 SOC 1 - Report (Secured) (3).…" at bounding box center [414, 190] width 829 height 381
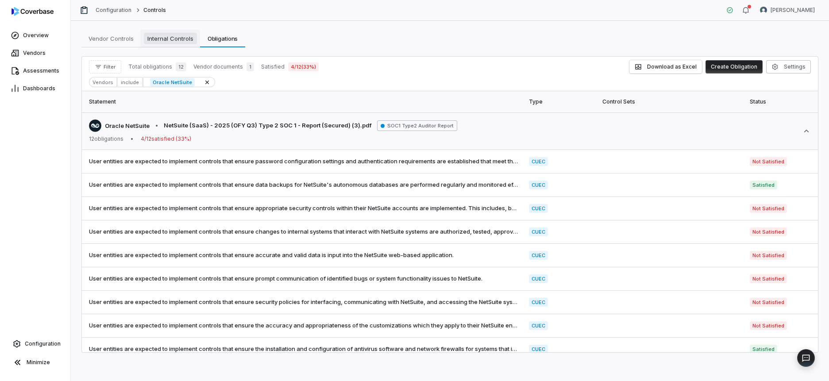
click at [182, 39] on span "Internal Controls" at bounding box center [170, 39] width 53 height 12
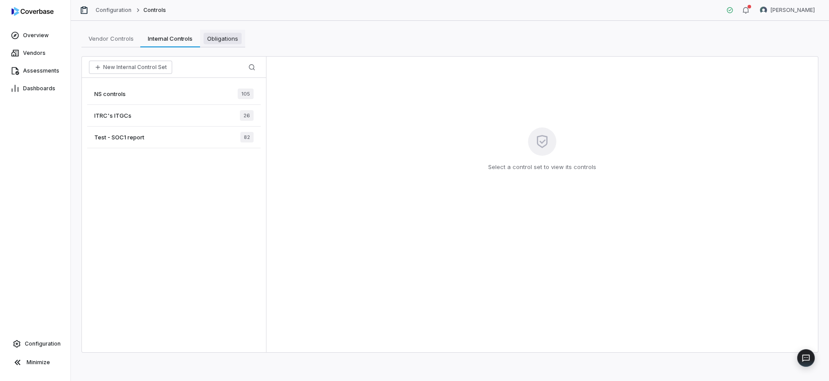
click at [213, 41] on span "Obligations" at bounding box center [223, 39] width 38 height 12
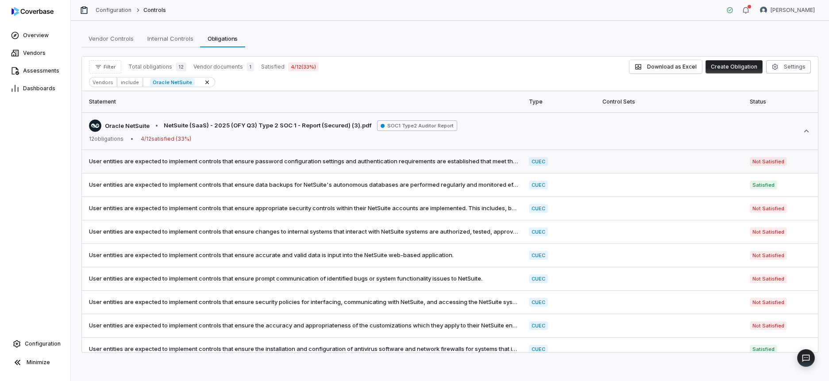
click at [248, 158] on span "User entities are expected to implement controls that ensure password configura…" at bounding box center [303, 161] width 429 height 9
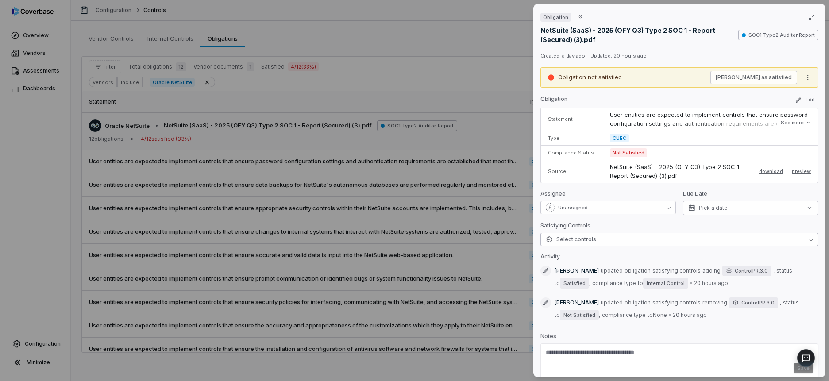
click at [620, 241] on button "Select controls" at bounding box center [679, 239] width 278 height 13
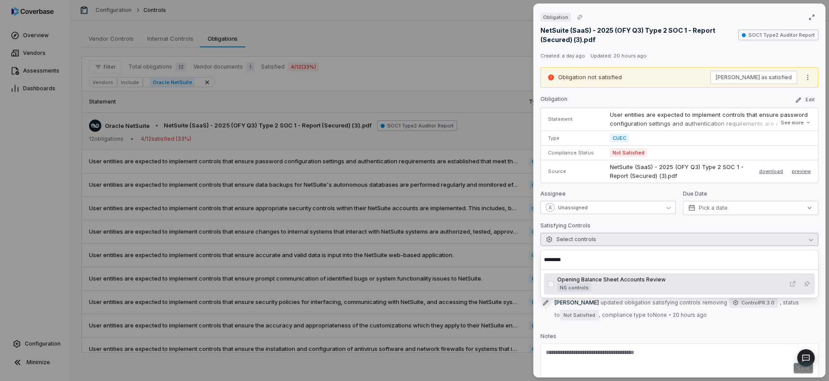
click at [573, 261] on input "********" at bounding box center [679, 259] width 271 height 19
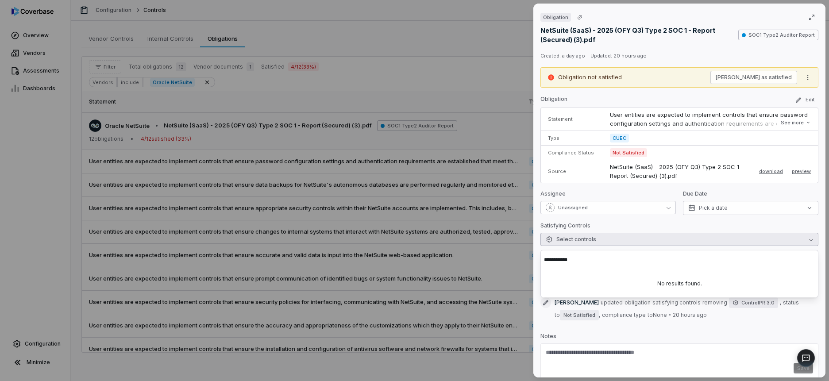
type input "**********"
click at [450, 267] on div "Obligation NetSuite (SaaS) - 2025 (OFY Q3) Type 2 SOC 1 - Report (Secured) (3).…" at bounding box center [414, 190] width 829 height 381
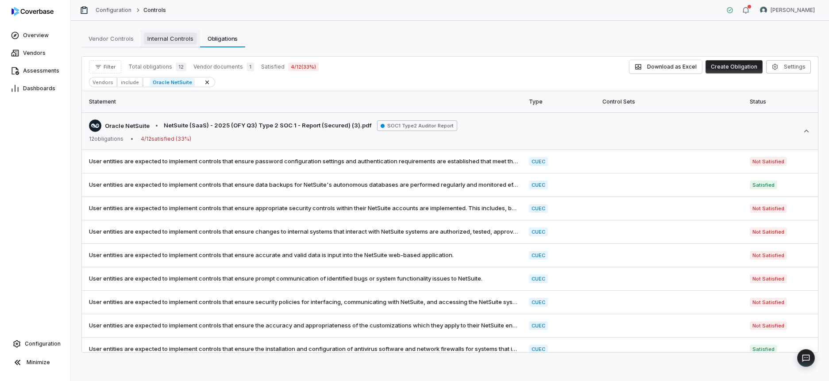
click at [182, 35] on span "Internal Controls" at bounding box center [170, 39] width 53 height 12
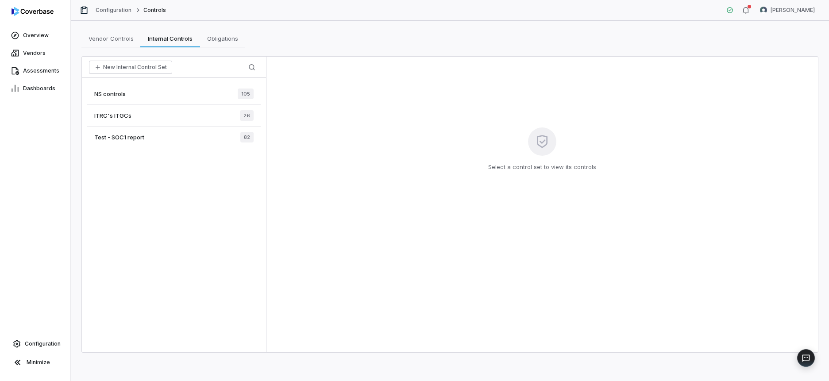
click at [183, 98] on div "NS controls 105" at bounding box center [174, 94] width 174 height 22
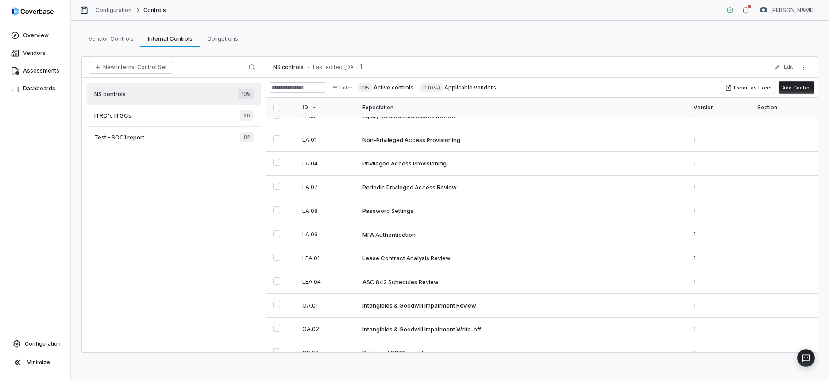
scroll to position [1395, 0]
click at [394, 207] on td "Password Settings" at bounding box center [522, 209] width 331 height 24
type textarea "*"
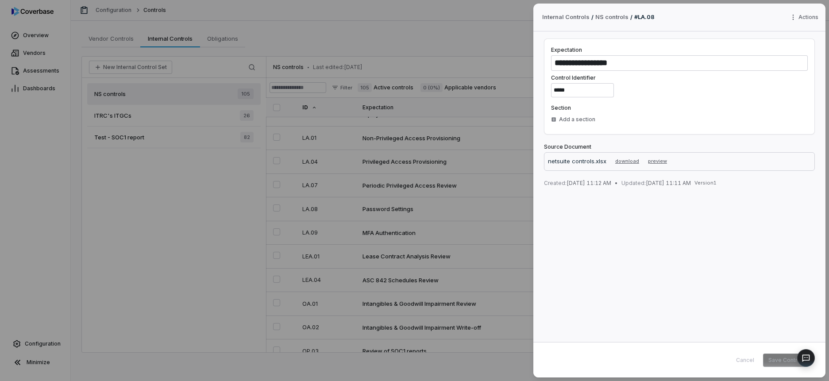
click at [481, 216] on div "**********" at bounding box center [414, 190] width 829 height 381
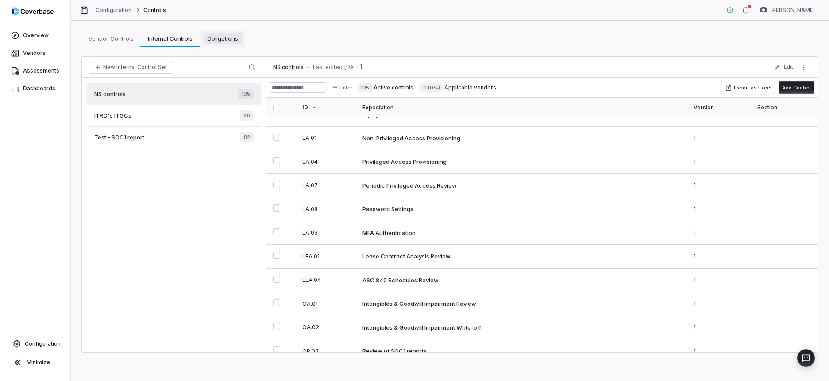
click at [213, 39] on span "Obligations" at bounding box center [223, 39] width 38 height 12
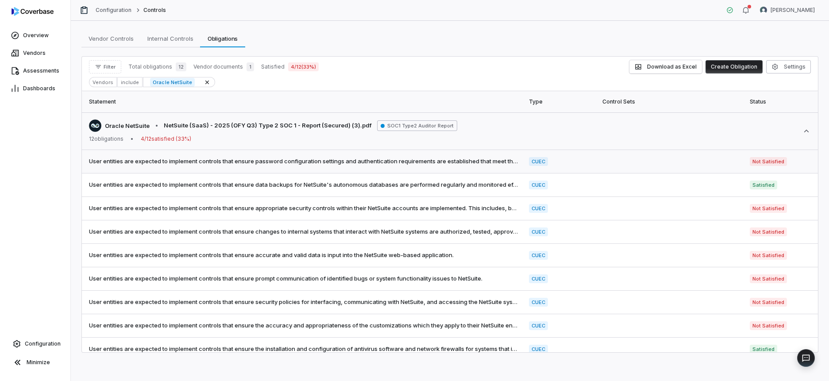
click at [296, 163] on span "User entities are expected to implement controls that ensure password configura…" at bounding box center [303, 161] width 429 height 9
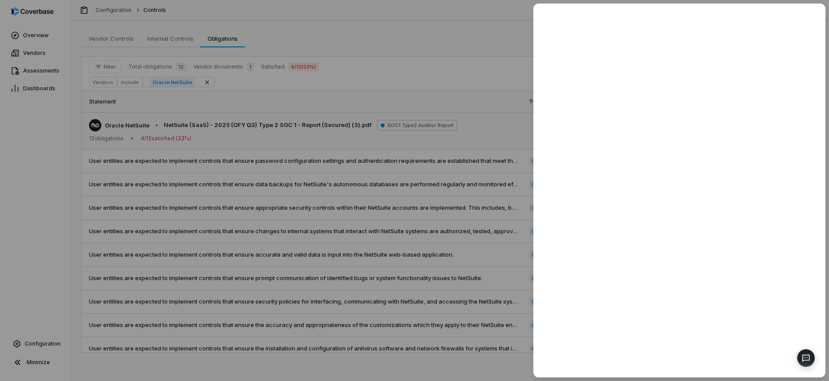
click at [332, 236] on div at bounding box center [414, 190] width 829 height 381
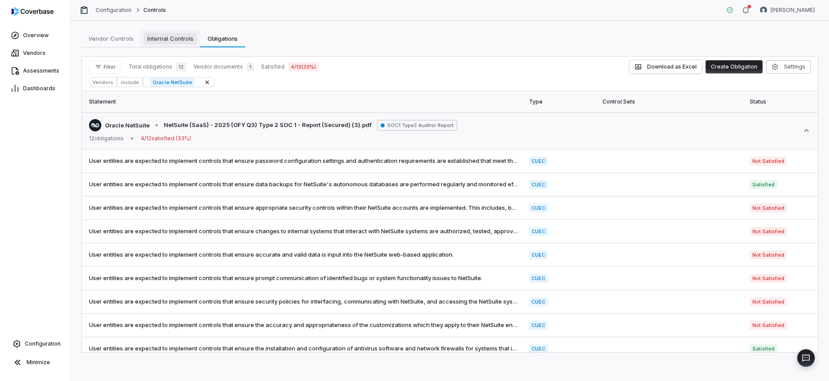
click at [165, 38] on span "Internal Controls" at bounding box center [170, 39] width 53 height 12
